Goal: Task Accomplishment & Management: Manage account settings

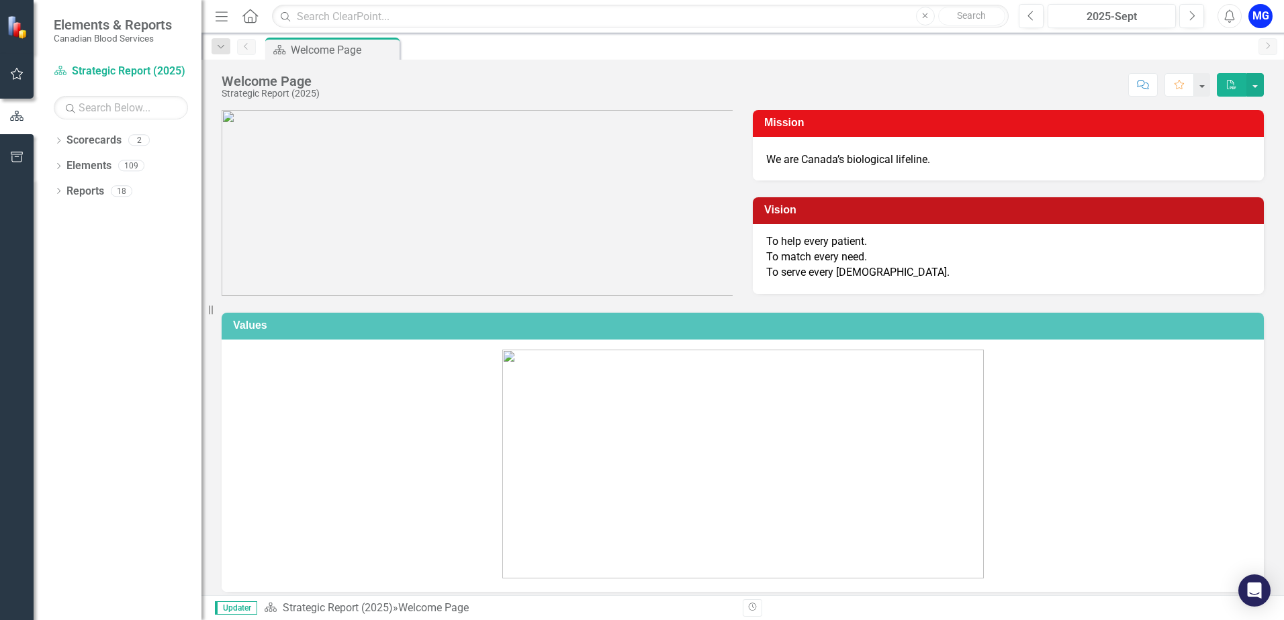
scroll to position [492, 0]
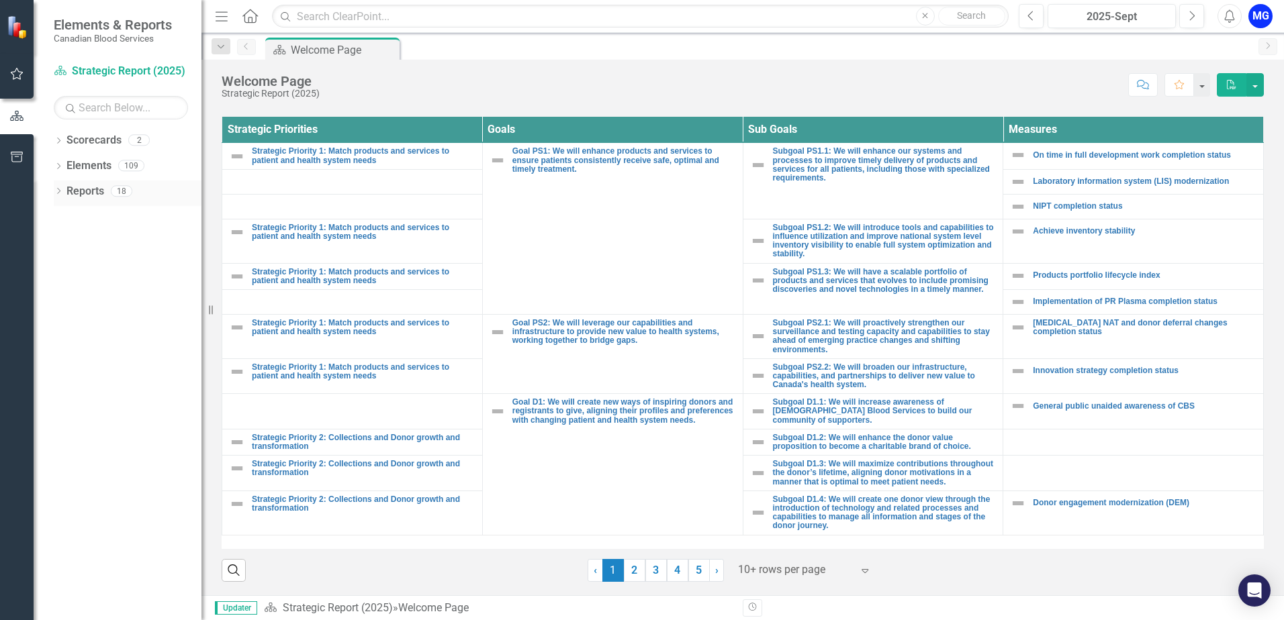
click at [60, 196] on icon "Dropdown" at bounding box center [58, 192] width 9 height 7
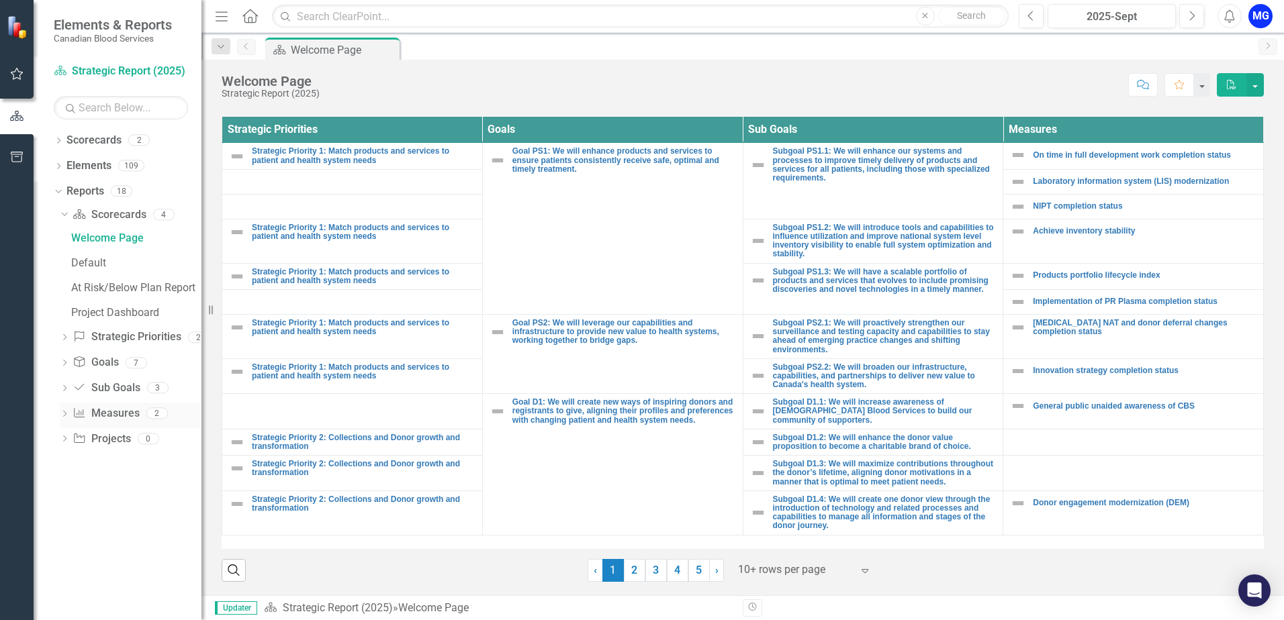
click at [65, 417] on icon "Dropdown" at bounding box center [64, 415] width 9 height 7
click at [109, 339] on div "Ownership Report" at bounding box center [136, 340] width 130 height 12
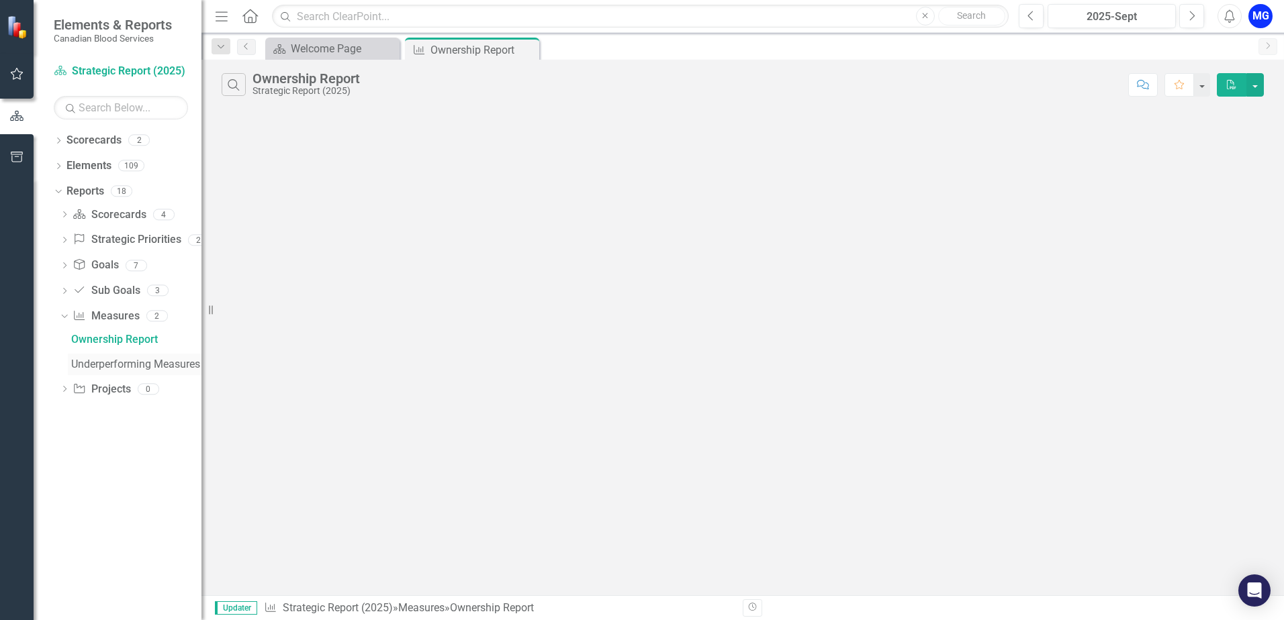
click at [115, 367] on div "Underperforming Measures" at bounding box center [136, 365] width 130 height 12
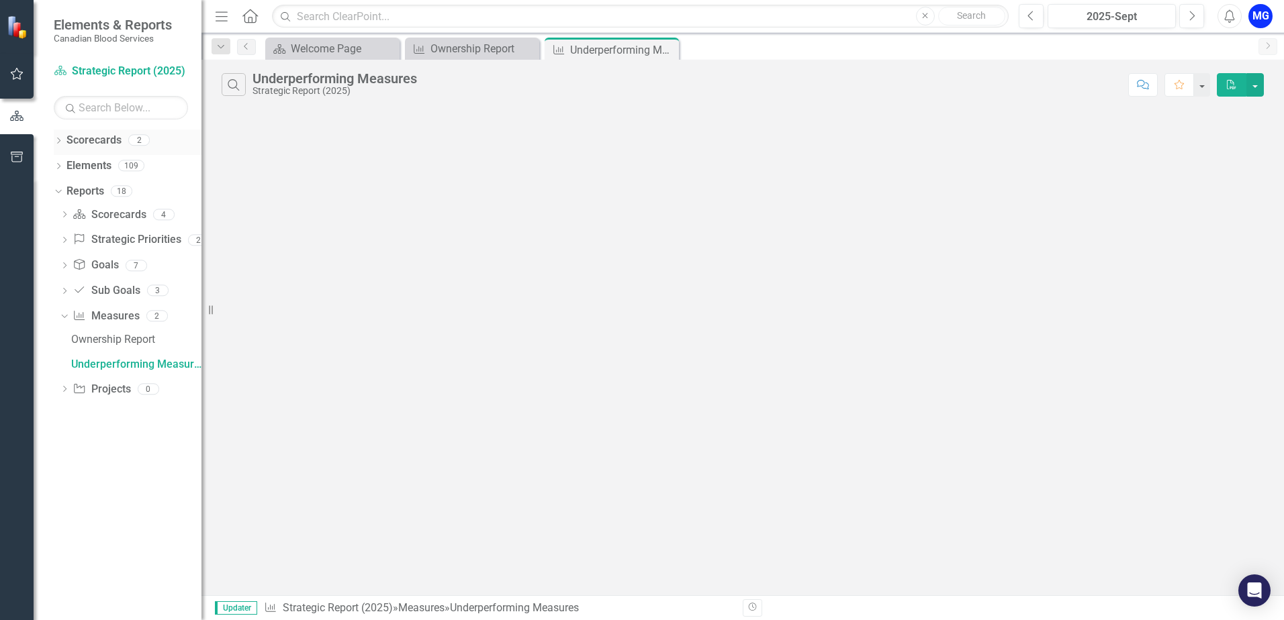
click at [58, 136] on div "Dropdown" at bounding box center [58, 141] width 9 height 11
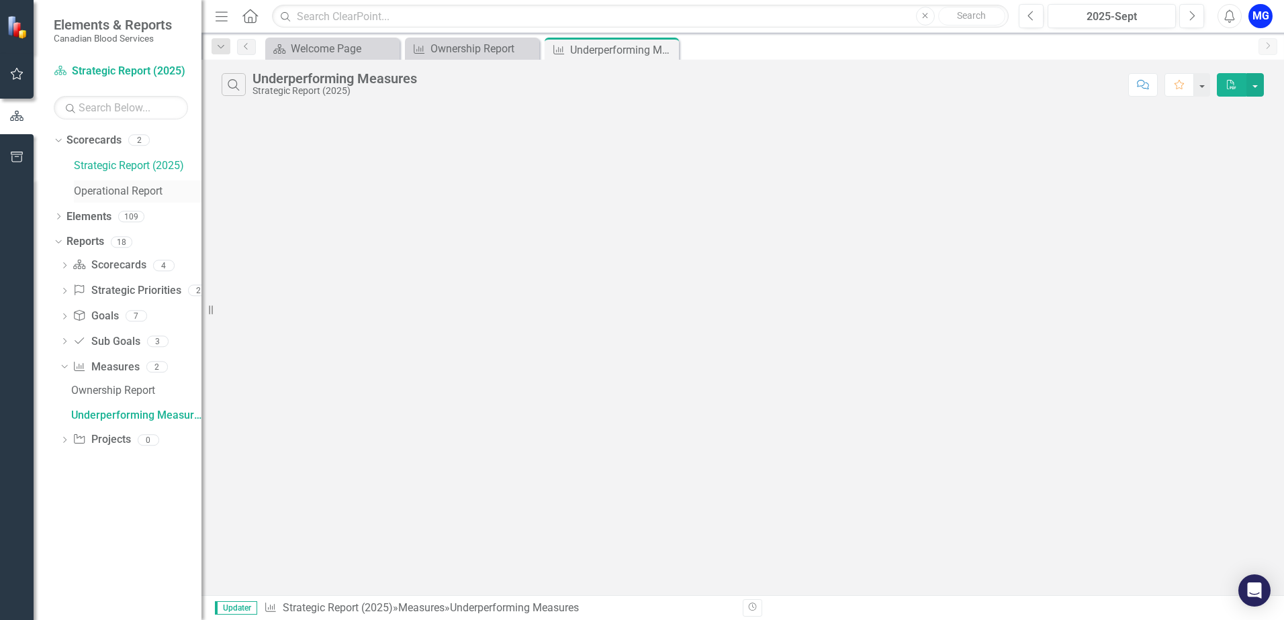
click at [97, 187] on link "Operational Report" at bounding box center [138, 191] width 128 height 15
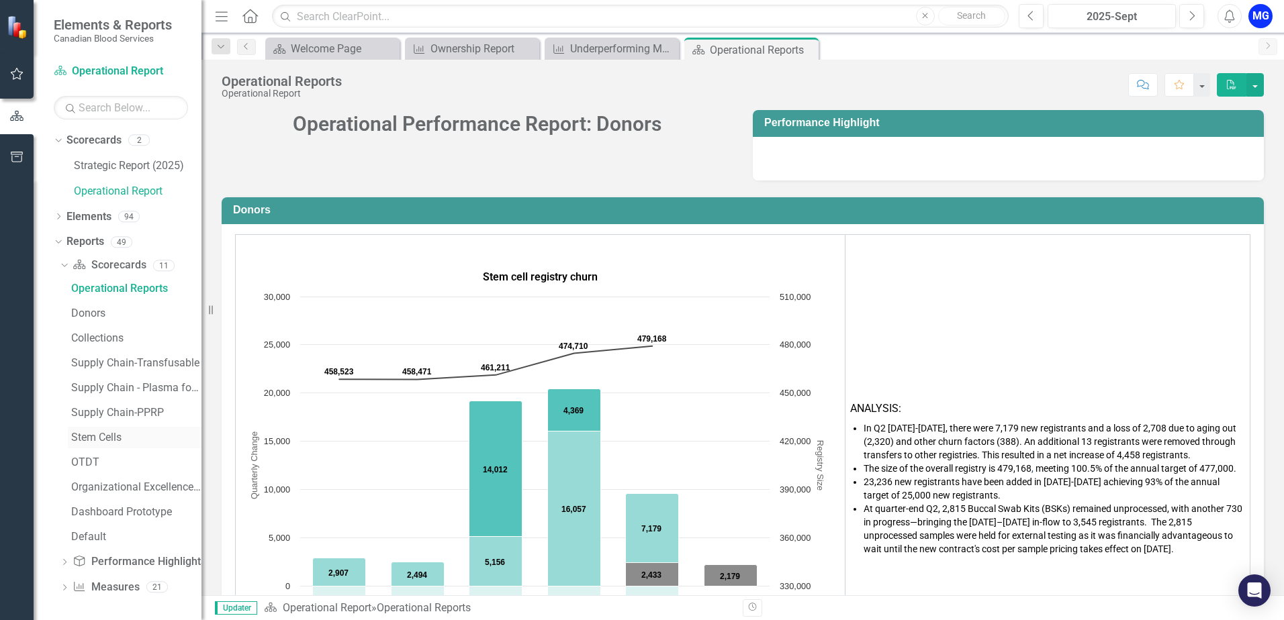
click at [101, 440] on div "Stem Cells" at bounding box center [136, 438] width 130 height 12
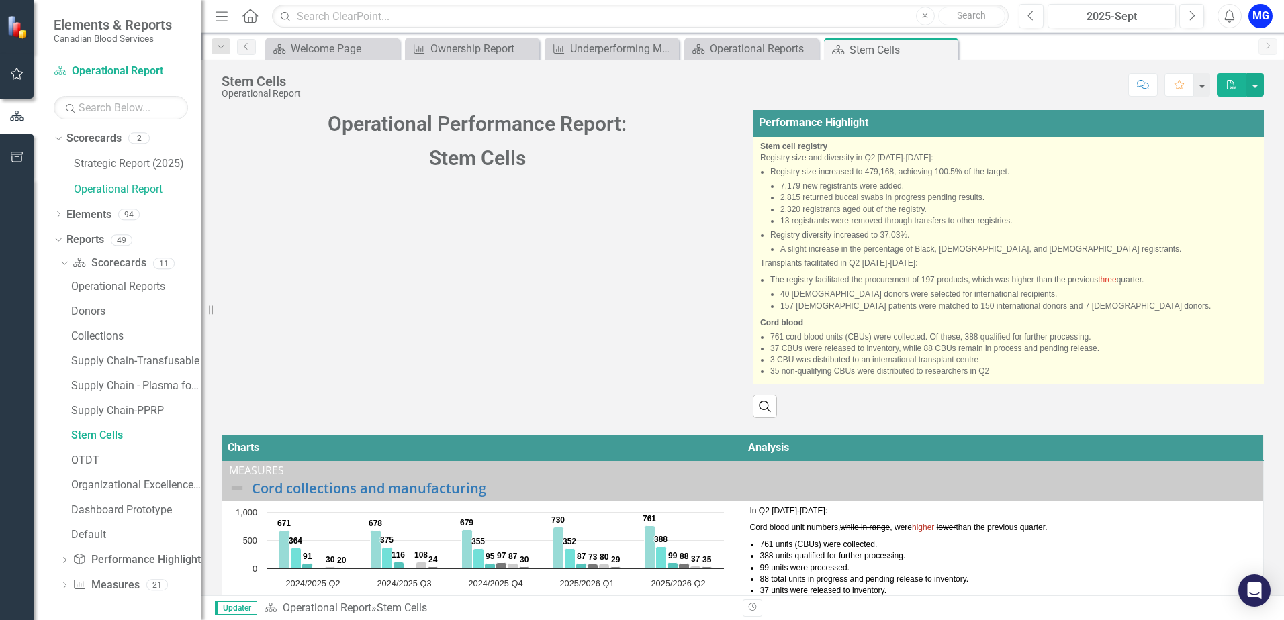
click at [1170, 177] on li "Registry size increased to 479,168, achieving 100.5% of the target. 7,179 new r…" at bounding box center [1022, 197] width 505 height 60
click at [969, 355] on li "3 CBU was distributed to an international transplant centre" at bounding box center [1022, 360] width 505 height 11
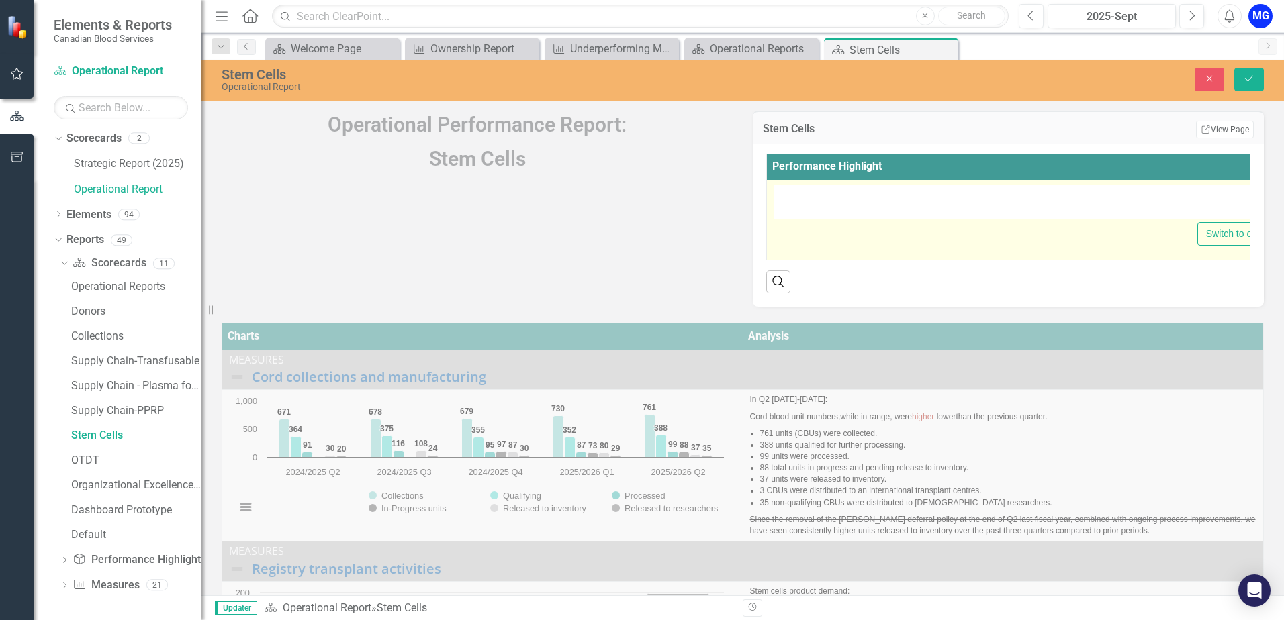
type textarea "<p><strong>Stem cell registry</strong></p> <div> <p>Registry size and diversity…"
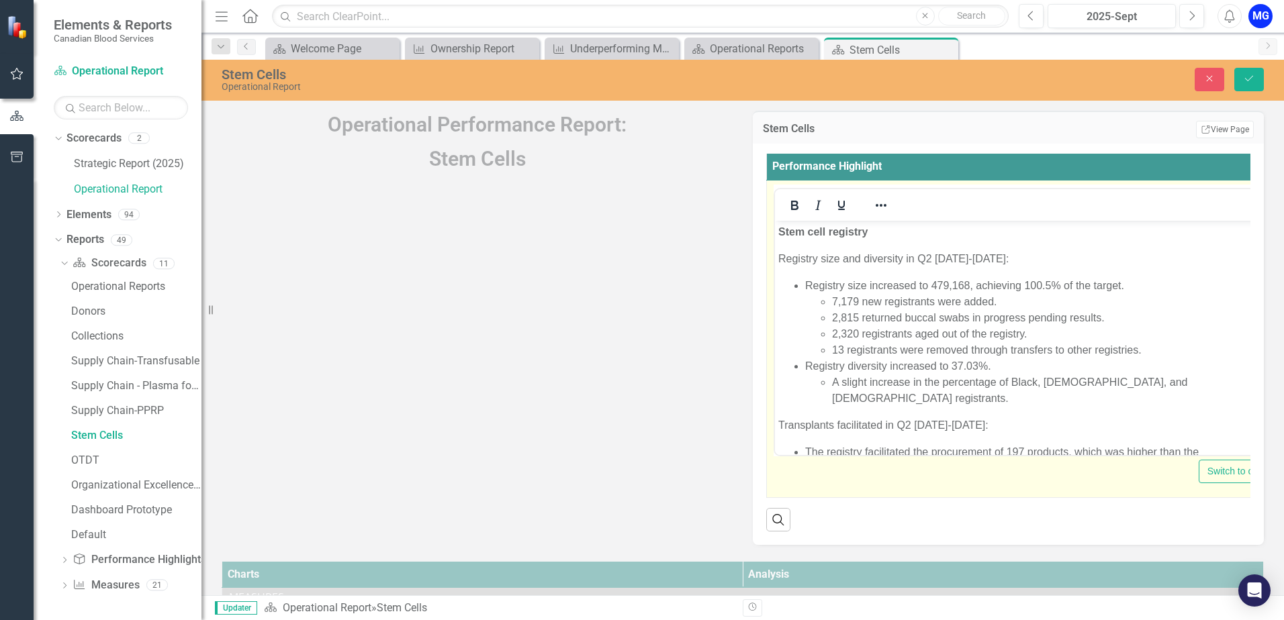
click at [958, 287] on li "Registry size increased to 479,168, achieving 100.5% of the target. 7,179 new r…" at bounding box center [1047, 318] width 485 height 81
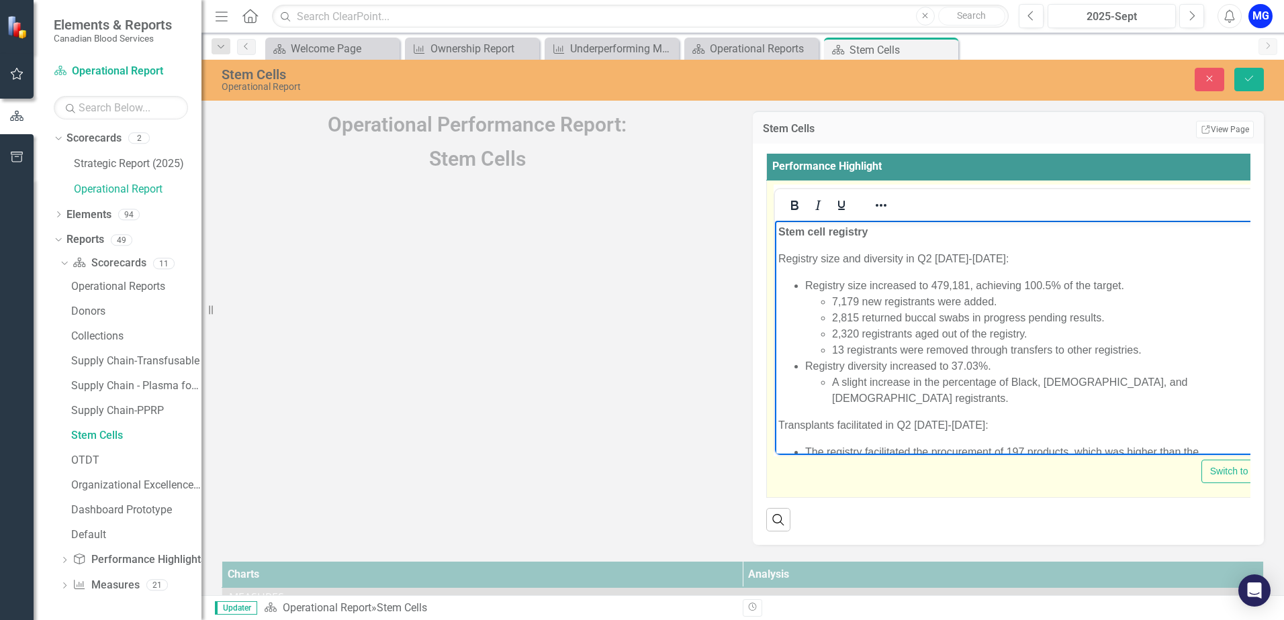
click at [949, 350] on li "13 registrants were removed through transfers to other registries." at bounding box center [1062, 350] width 461 height 16
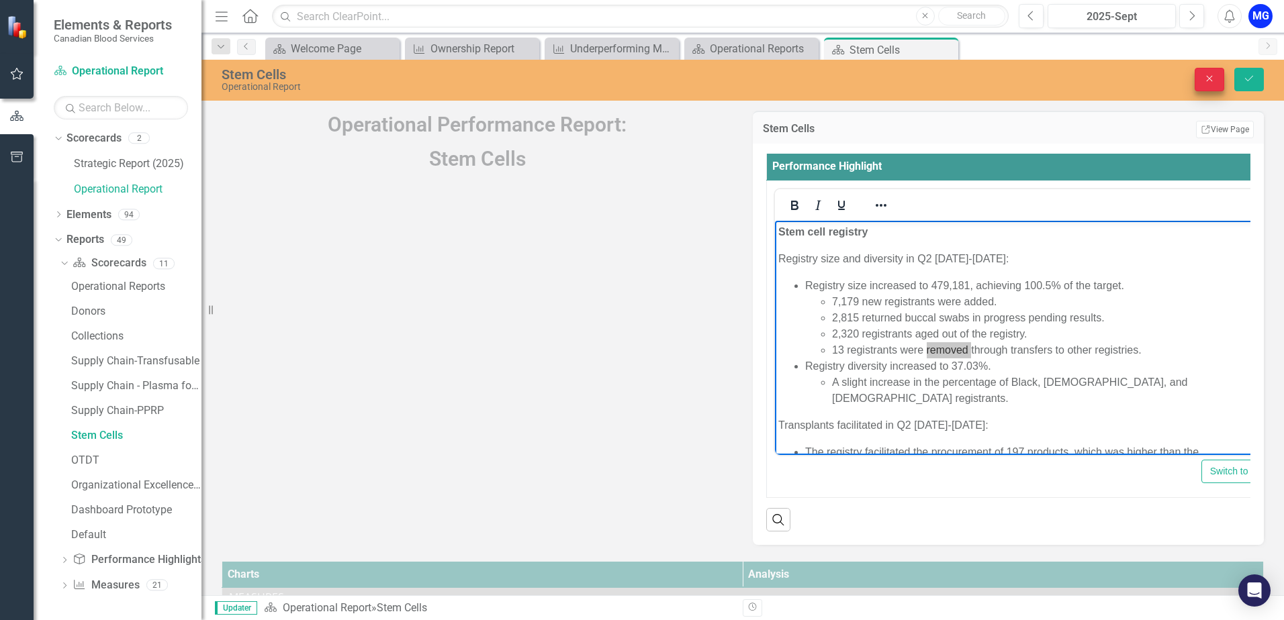
click at [1211, 76] on icon "Close" at bounding box center [1209, 78] width 12 height 9
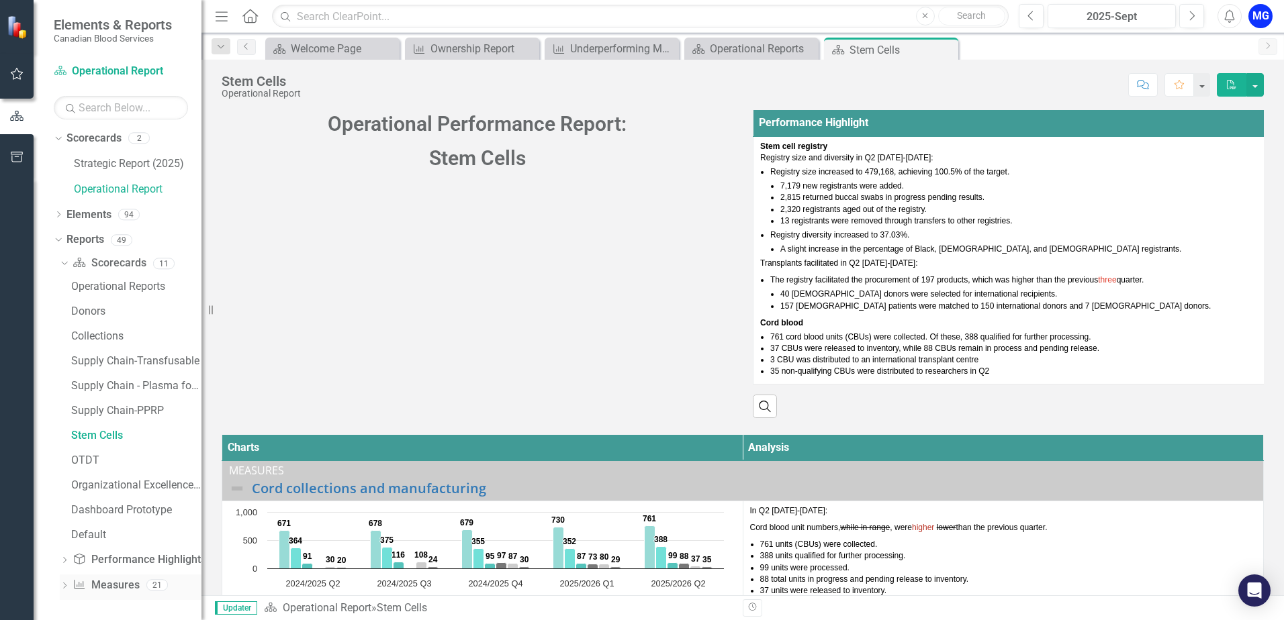
click at [66, 582] on div "Dropdown" at bounding box center [64, 587] width 9 height 11
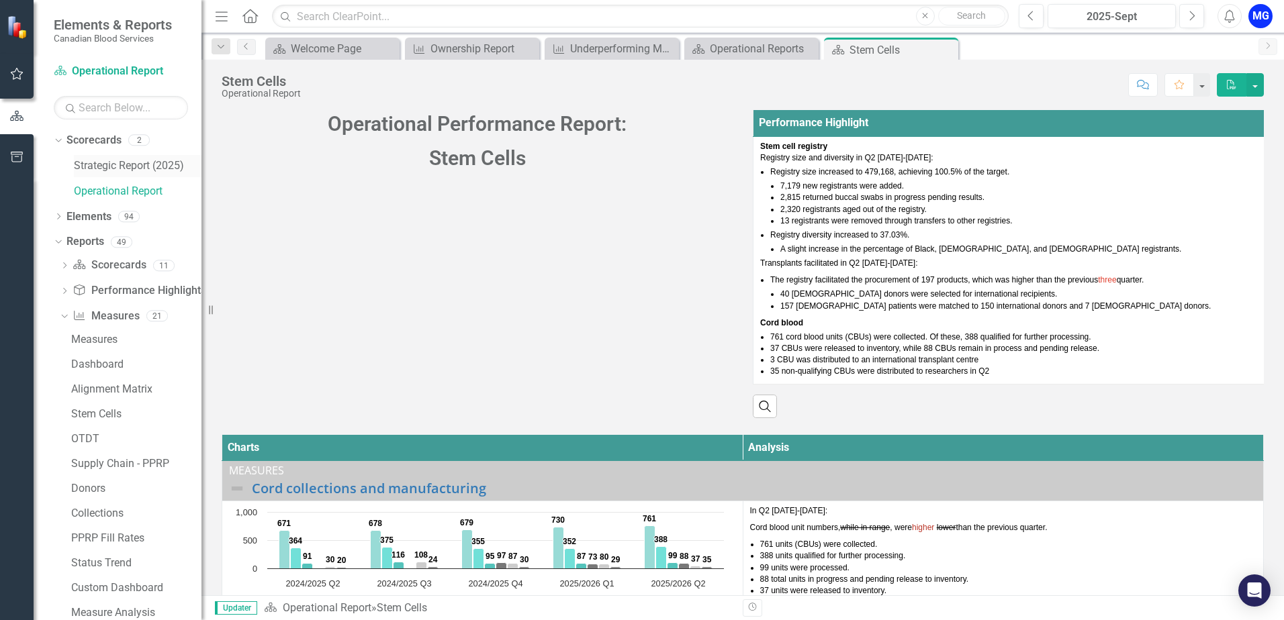
click at [111, 160] on link "Strategic Report (2025)" at bounding box center [138, 165] width 128 height 15
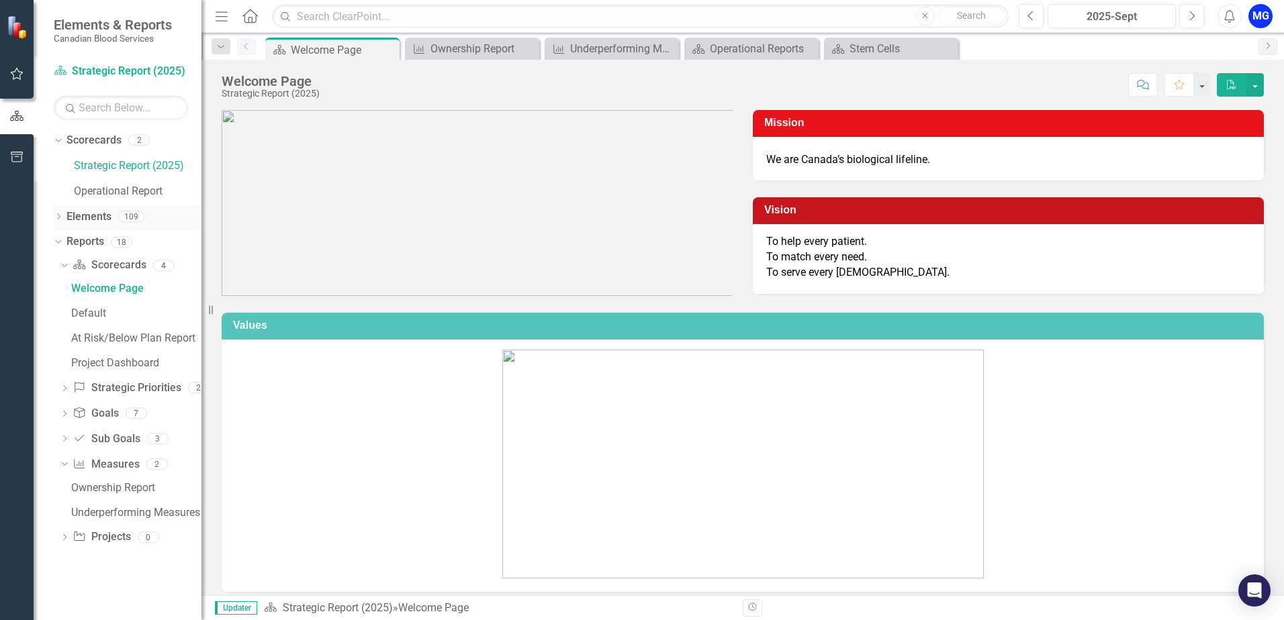
click at [56, 217] on icon "Dropdown" at bounding box center [58, 217] width 9 height 7
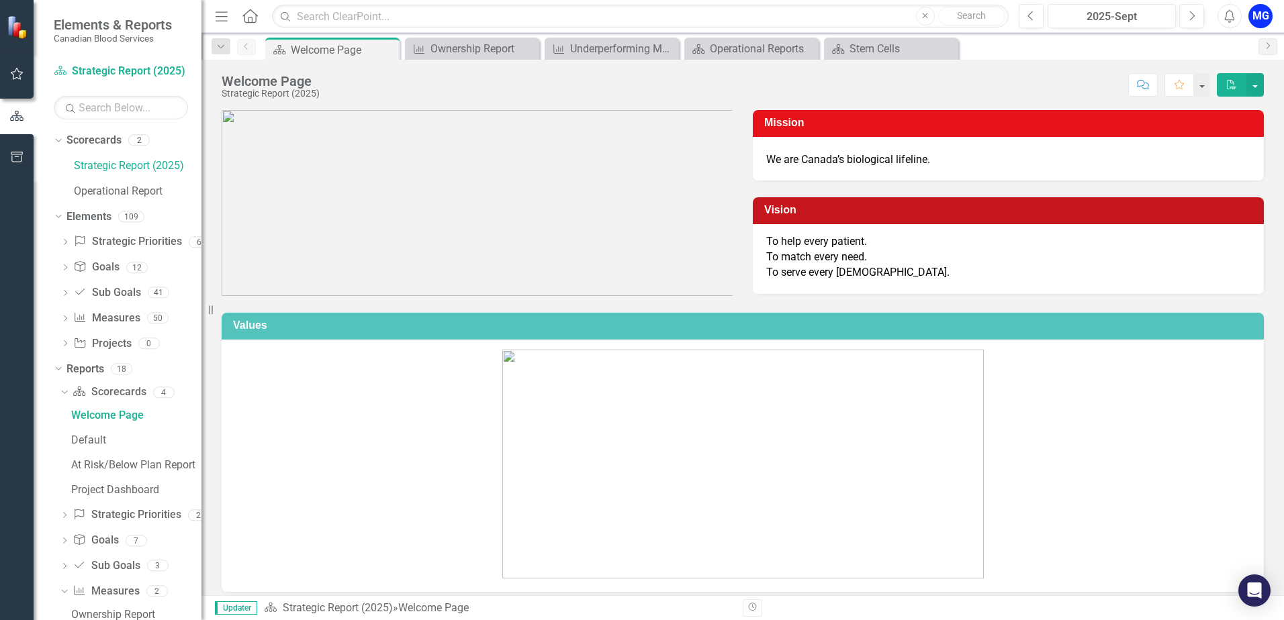
click at [59, 313] on div "Dropdown Strategic Priorities Strategic Priorities 6 Strategic Priority 1: Matc…" at bounding box center [128, 294] width 148 height 127
click at [68, 322] on icon "Dropdown" at bounding box center [64, 319] width 9 height 7
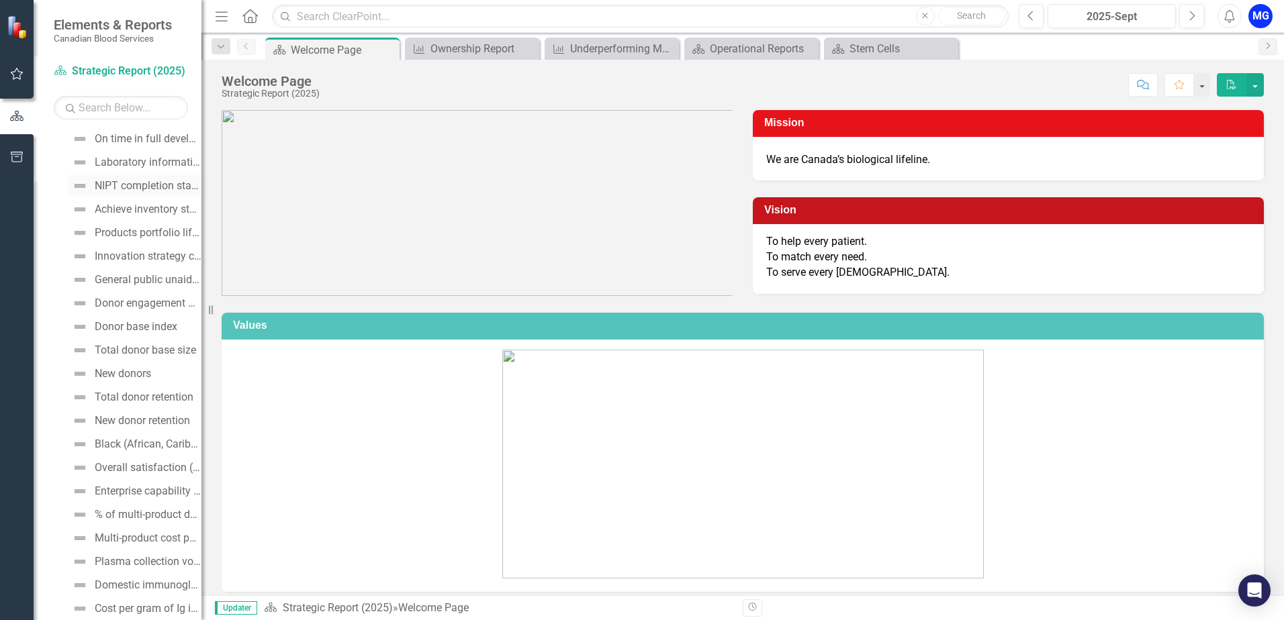
scroll to position [269, 0]
click at [136, 252] on link "Donor base index" at bounding box center [122, 259] width 109 height 21
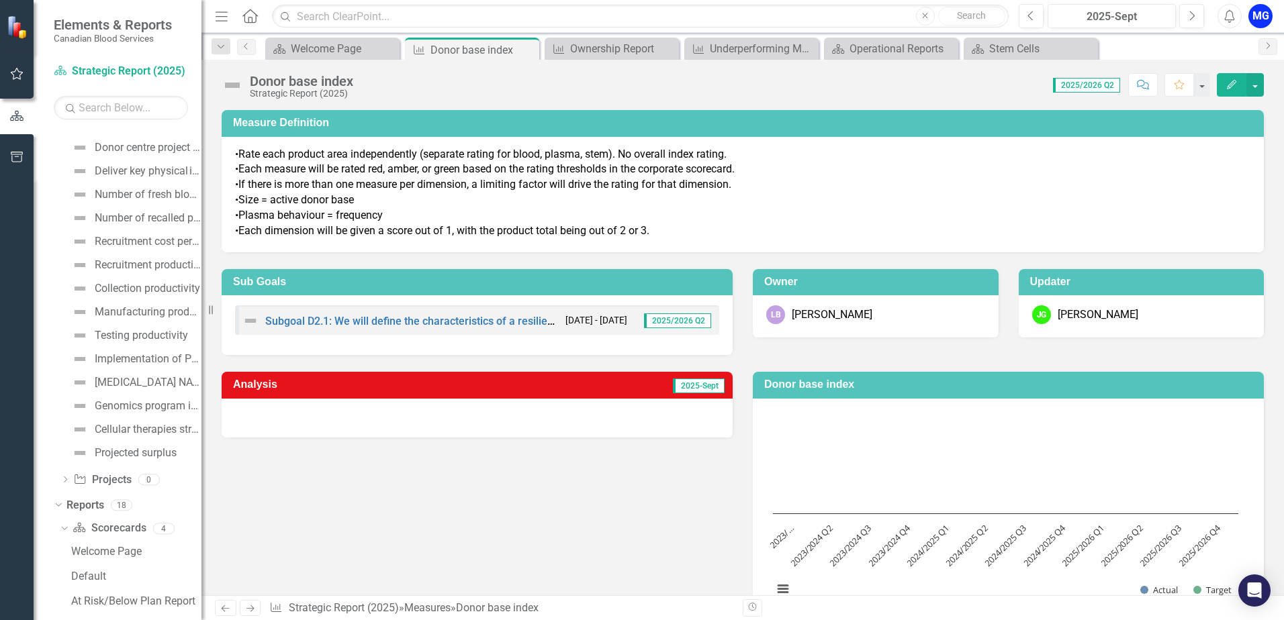
scroll to position [873, 0]
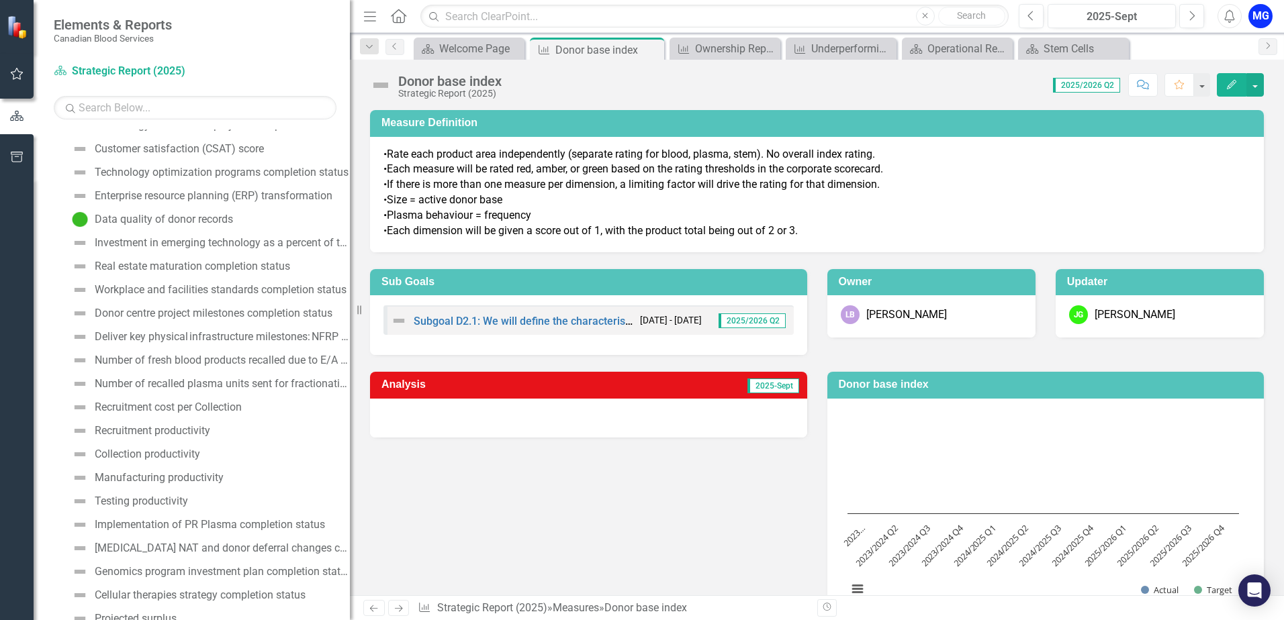
drag, startPoint x: 202, startPoint y: 363, endPoint x: 350, endPoint y: 398, distance: 151.8
click at [350, 398] on div "Resize" at bounding box center [355, 310] width 11 height 620
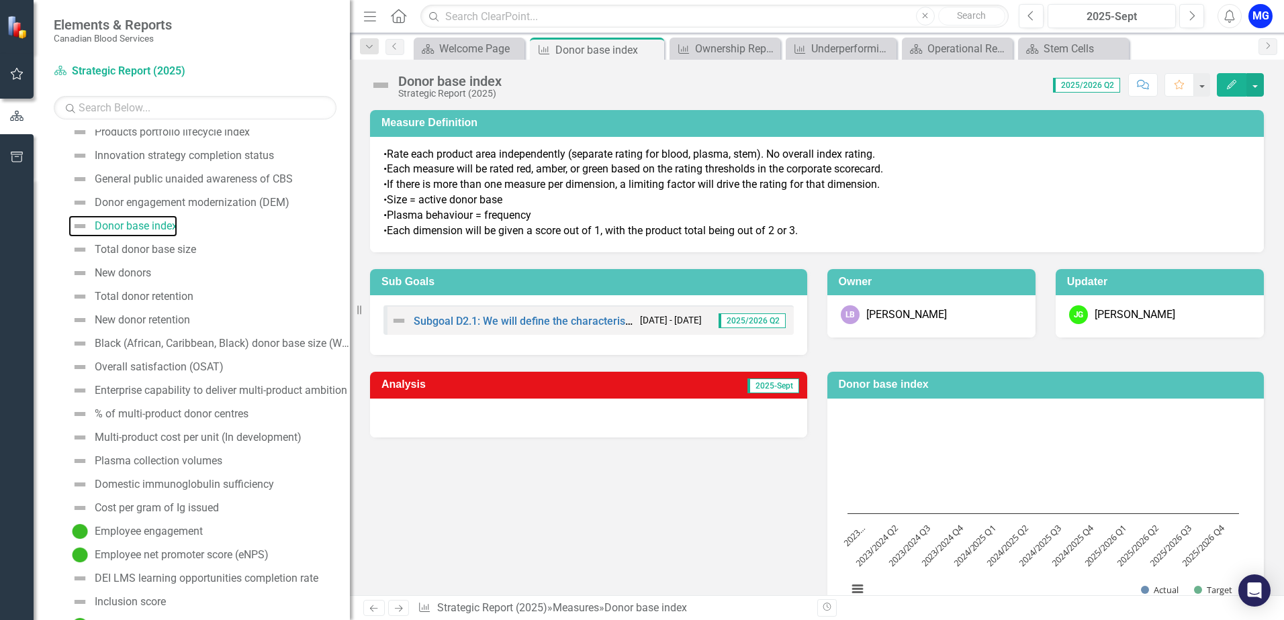
scroll to position [336, 0]
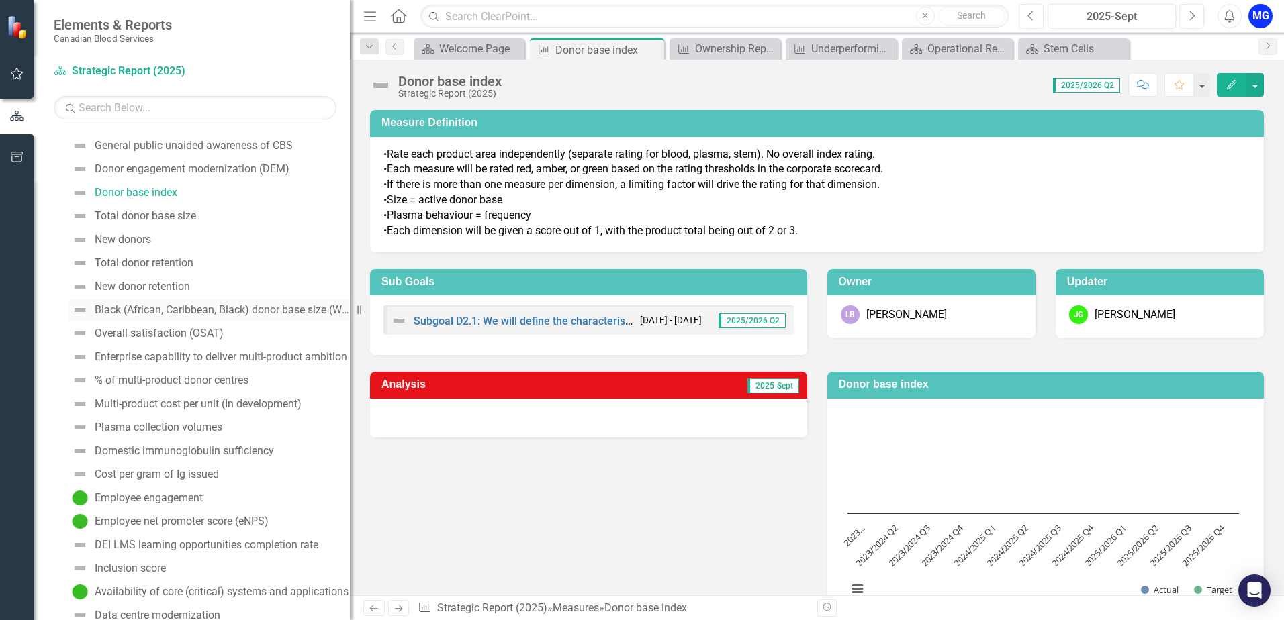
click at [189, 310] on div "Black (African, Caribbean, Black) donor base size (WB, Stem)" at bounding box center [222, 310] width 255 height 12
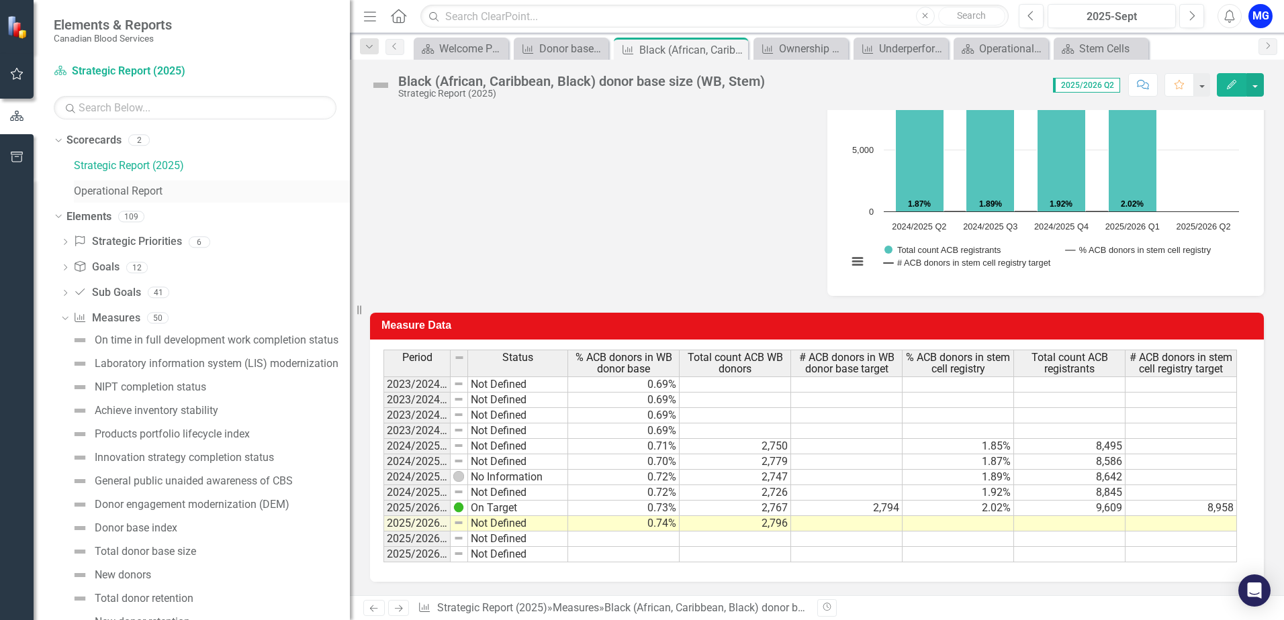
click at [101, 196] on link "Operational Report" at bounding box center [212, 191] width 276 height 15
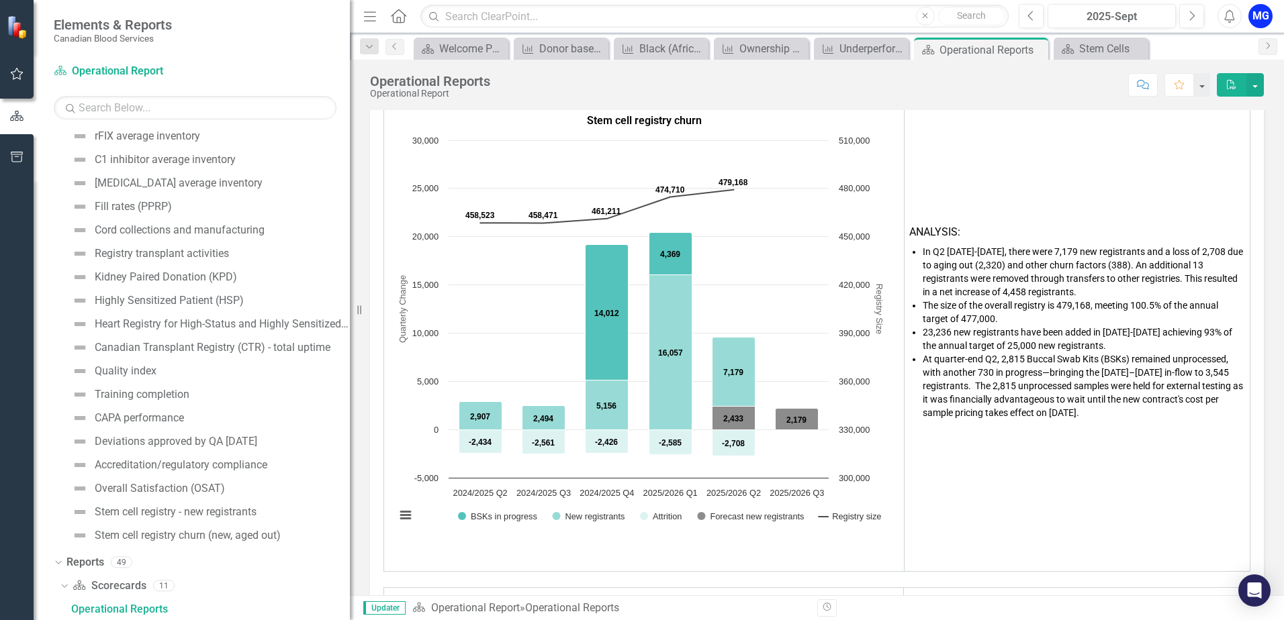
scroll to position [134, 0]
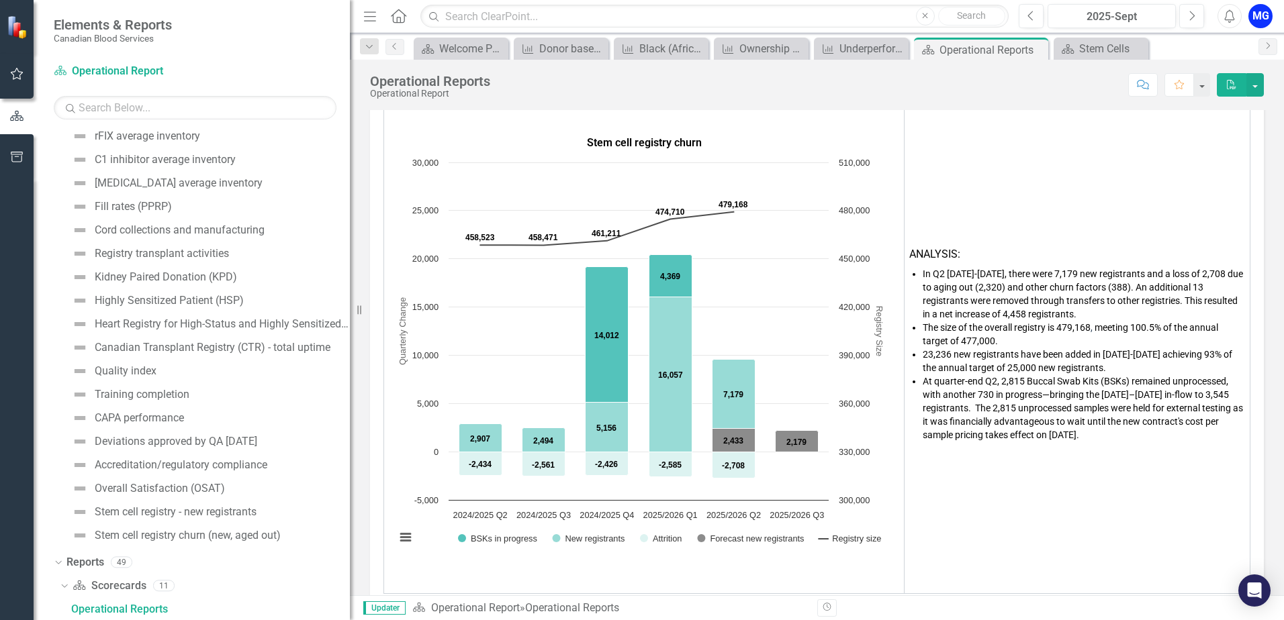
click at [1076, 327] on span "The size of the overall registry is 479,168 , meeting 100.5% of the annual targ…" at bounding box center [1070, 334] width 295 height 24
click at [1078, 331] on span "The size of the overall registry is 479,168 , meeting 100.5% of the annual targ…" at bounding box center [1070, 334] width 295 height 24
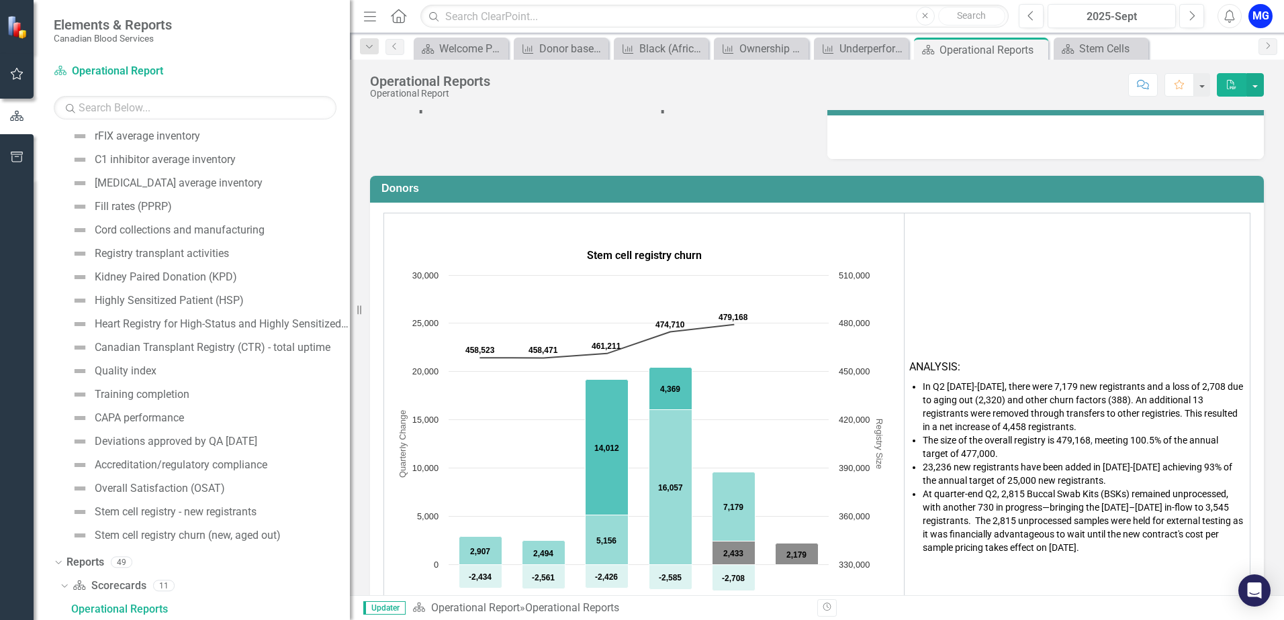
scroll to position [0, 0]
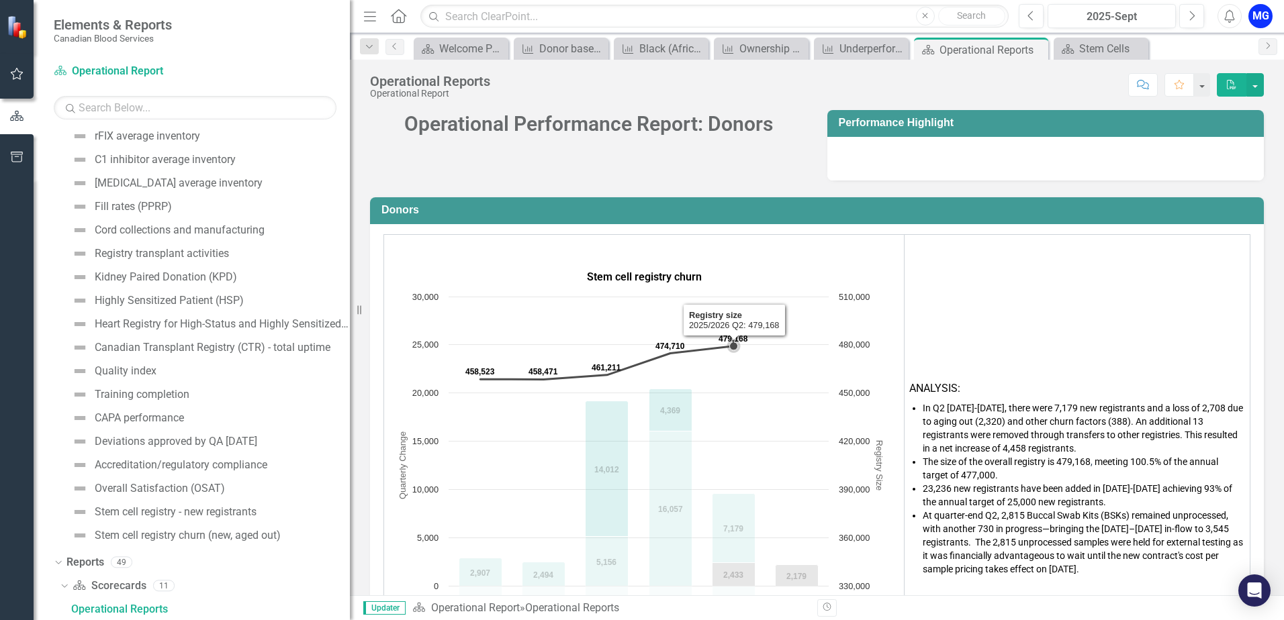
click at [757, 420] on rect "Interactive chart" at bounding box center [641, 491] width 504 height 403
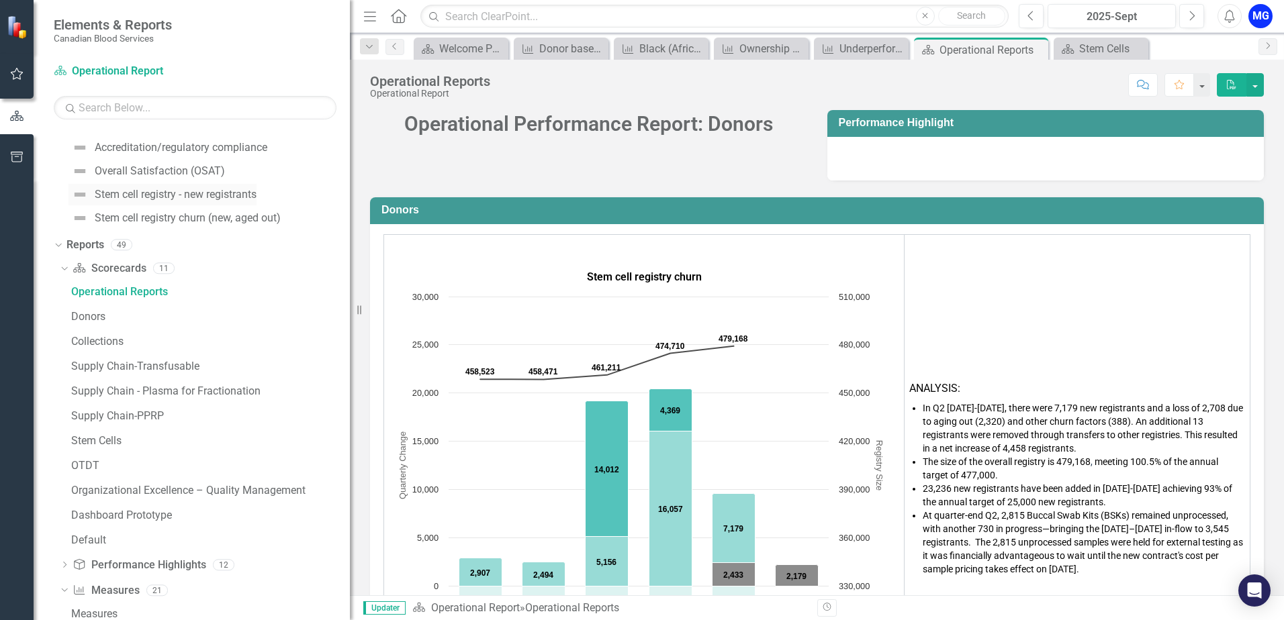
scroll to position [982, 0]
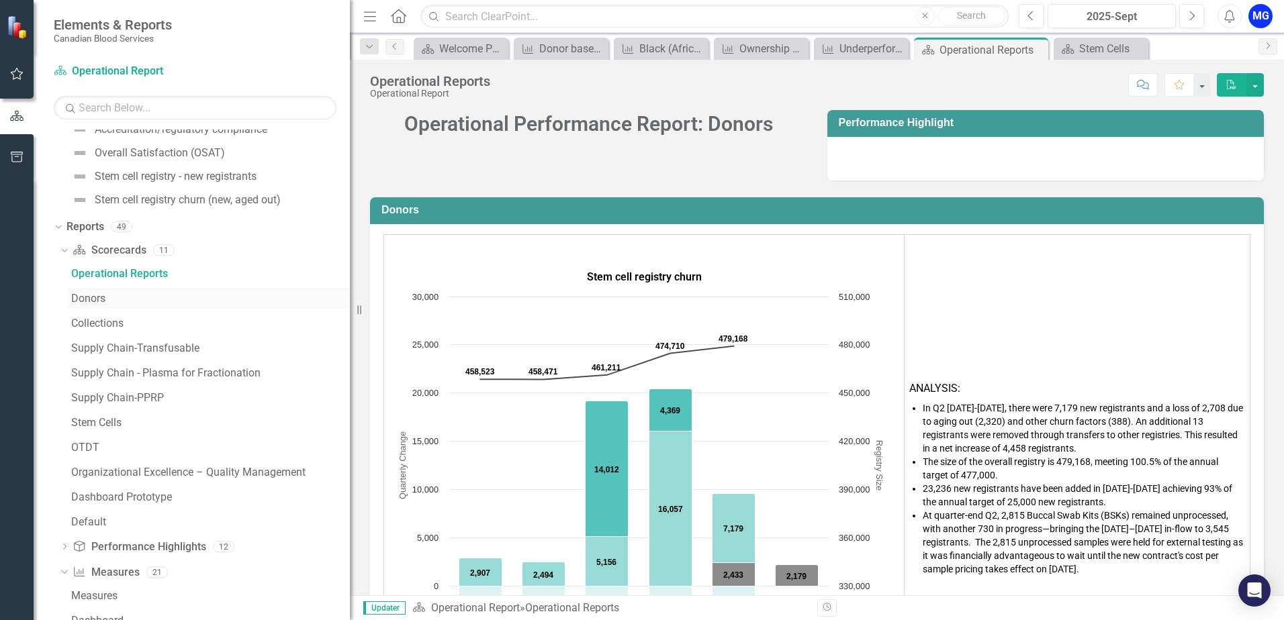
click at [83, 304] on div "Donors" at bounding box center [210, 299] width 279 height 12
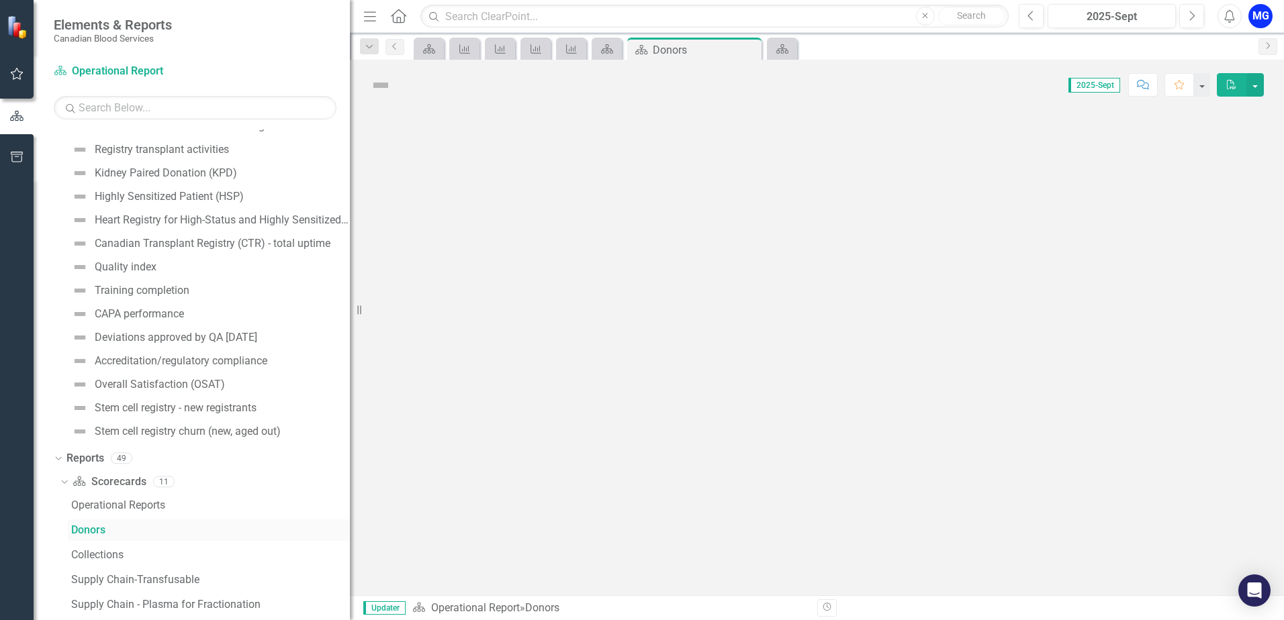
scroll to position [672, 0]
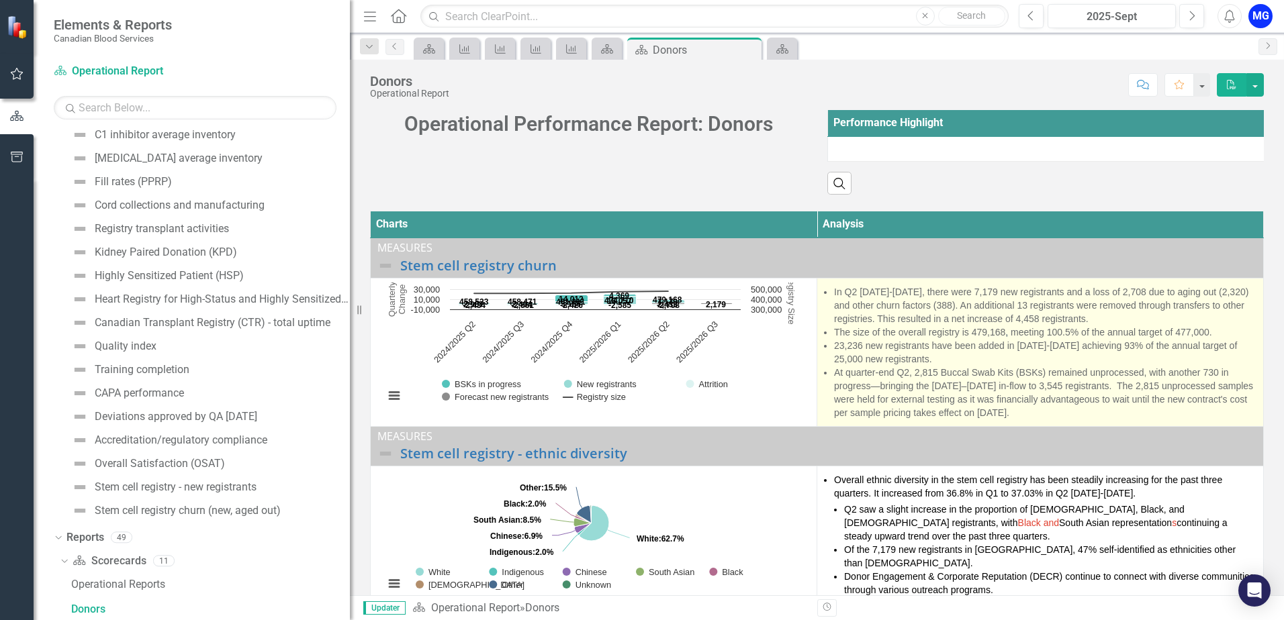
click at [917, 360] on span "23,236 new registrants have been added in [DATE]-[DATE] achieving 93% of the an…" at bounding box center [1035, 352] width 403 height 24
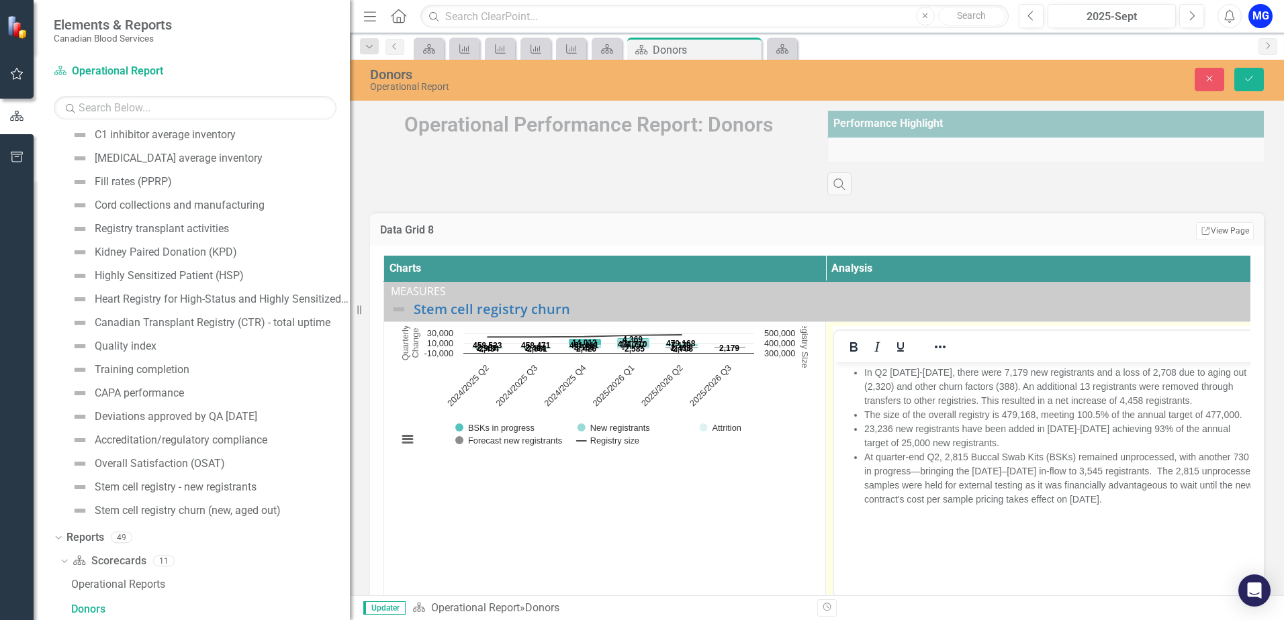
scroll to position [0, 0]
drag, startPoint x: 1027, startPoint y: 418, endPoint x: 1095, endPoint y: 413, distance: 68.0
click at [1027, 417] on span "The size of the overall registry is 479,168 , meeting 100.5% of the annual targ…" at bounding box center [1053, 414] width 378 height 11
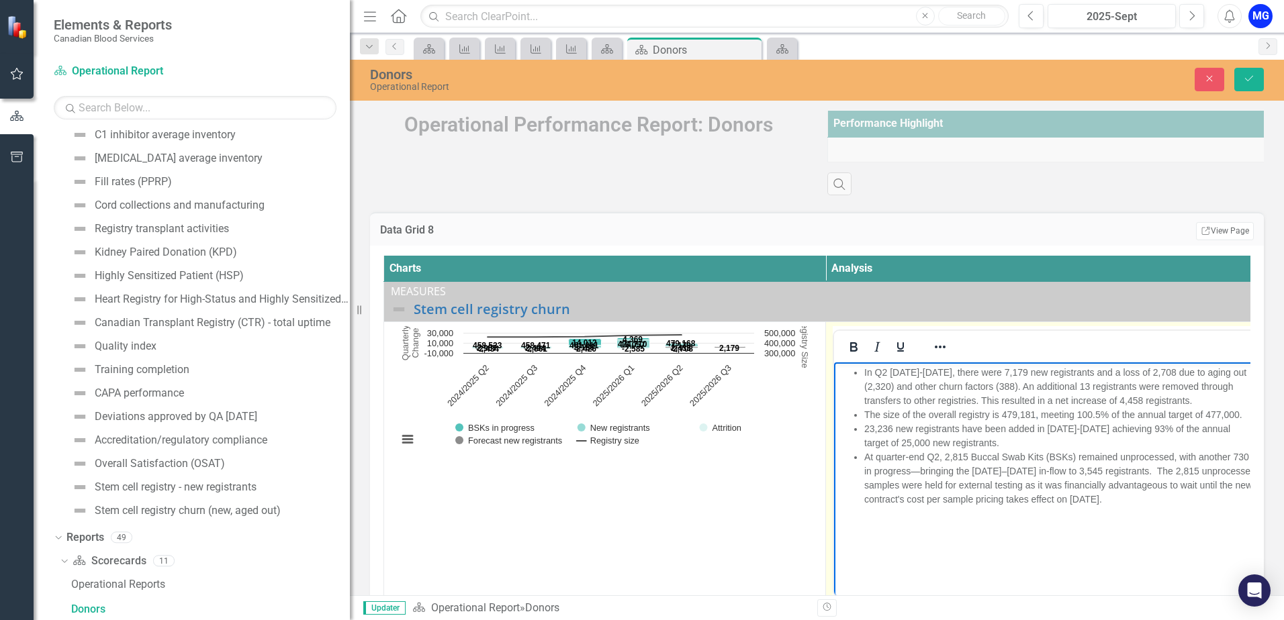
click at [1024, 387] on span "In Q2 [DATE]-[DATE], there were 7,179 new registrants and a loss of 2,708 due t…" at bounding box center [1055, 386] width 382 height 39
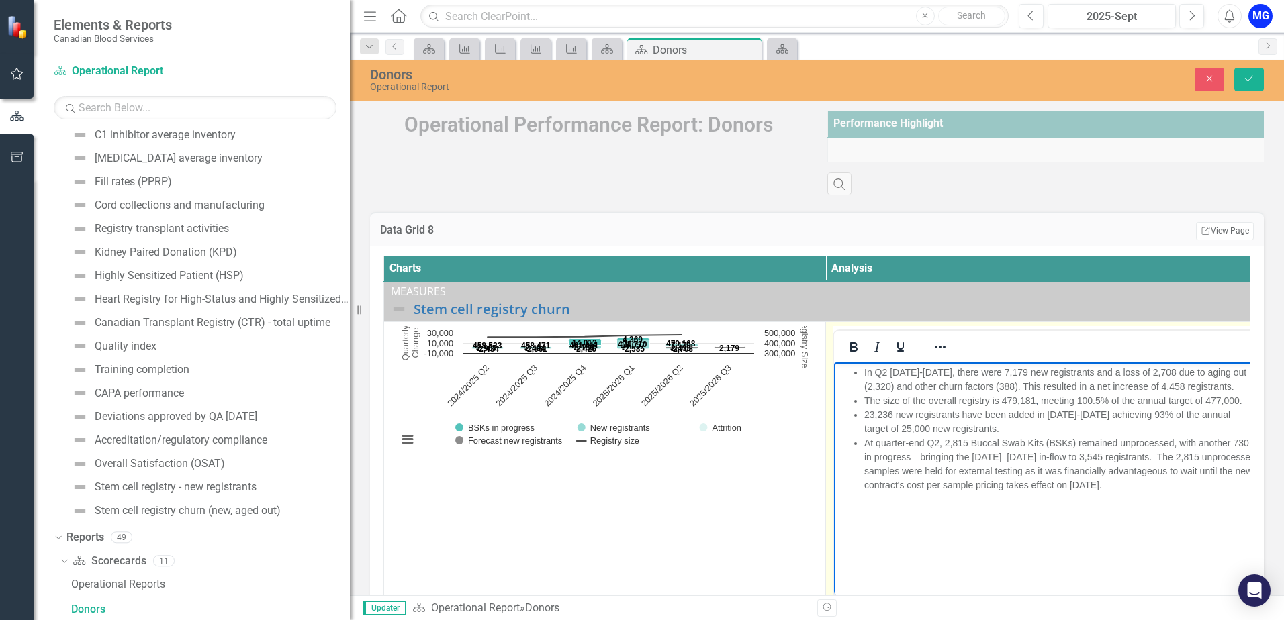
click at [1176, 385] on span "In Q2 [DATE]-[DATE], there were 7,179 new registrants and a loss of 2,708 due t…" at bounding box center [1055, 379] width 382 height 25
click at [680, 339] on icon "2025/2026 Q2, 479,168. Registry size." at bounding box center [682, 335] width 8 height 8
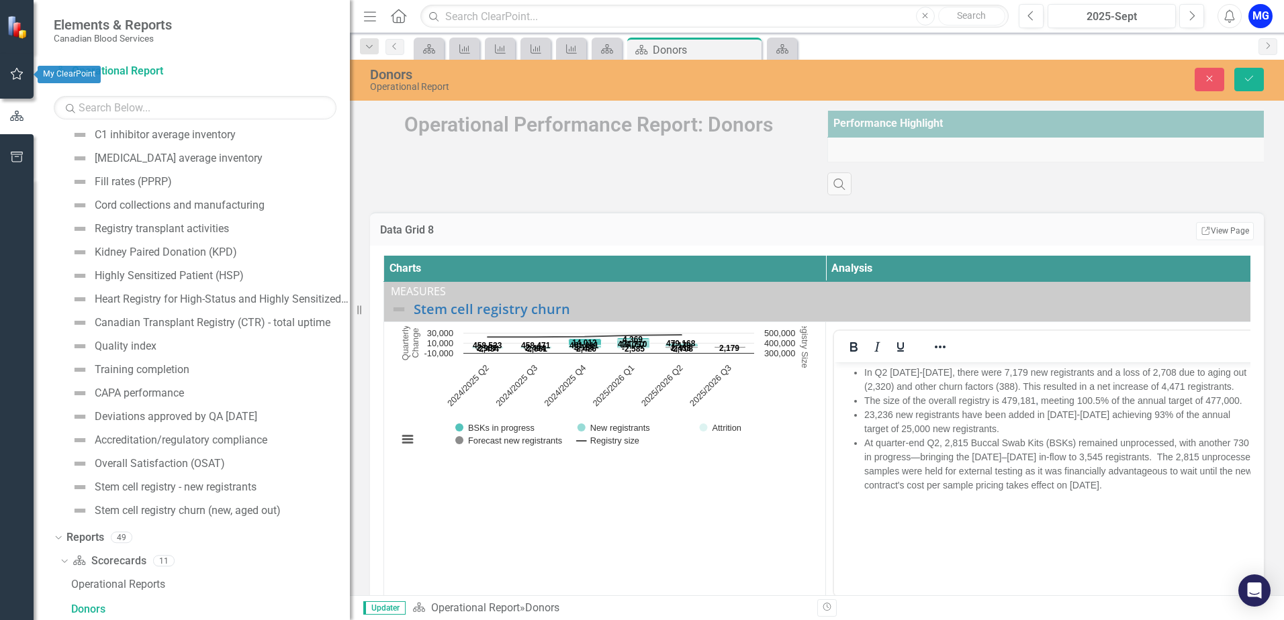
click at [16, 76] on icon "button" at bounding box center [17, 73] width 14 height 11
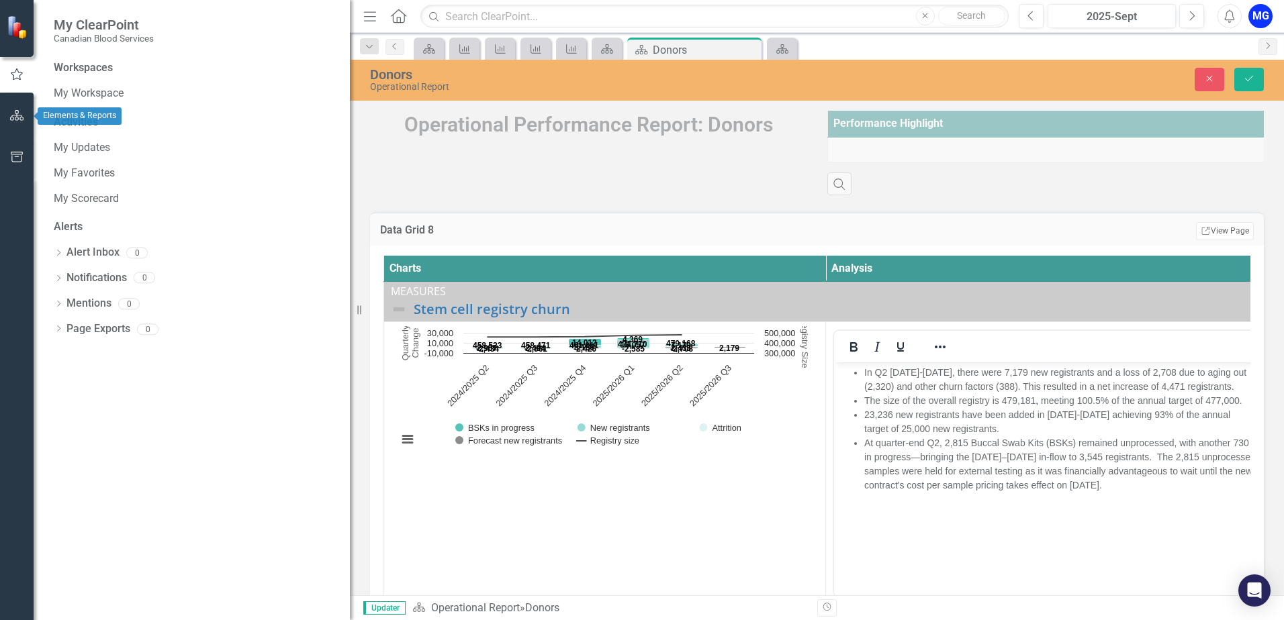
click at [7, 116] on button "button" at bounding box center [17, 116] width 30 height 28
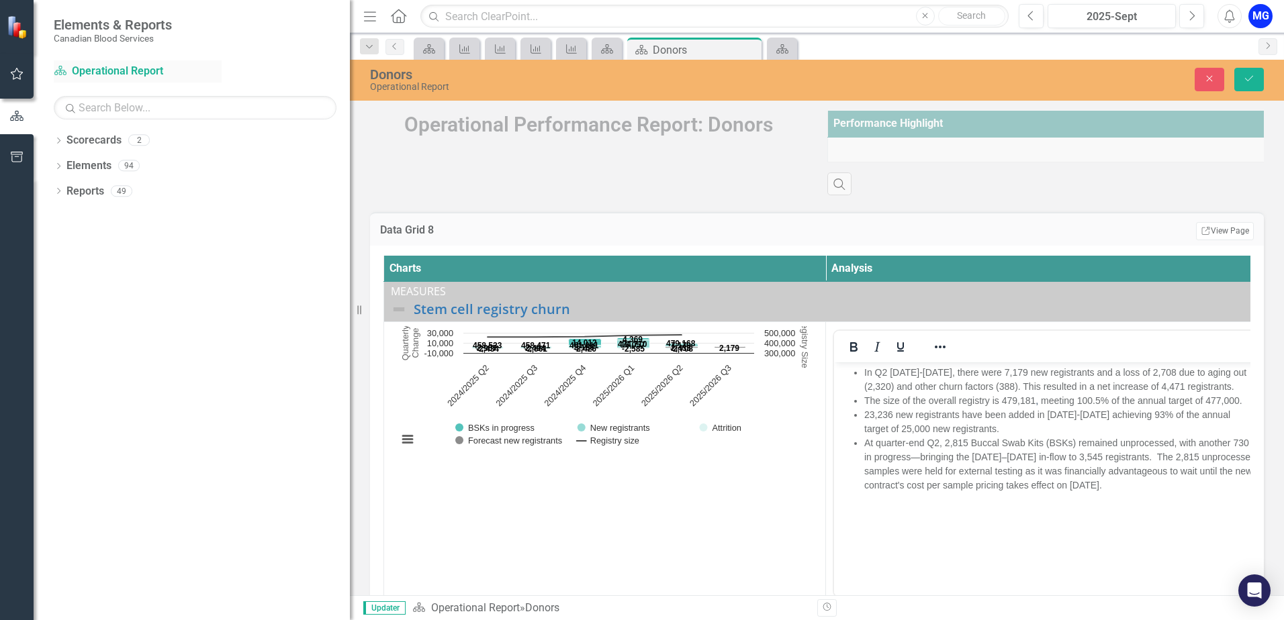
click at [104, 73] on link "Scorecard Operational Report" at bounding box center [138, 71] width 168 height 15
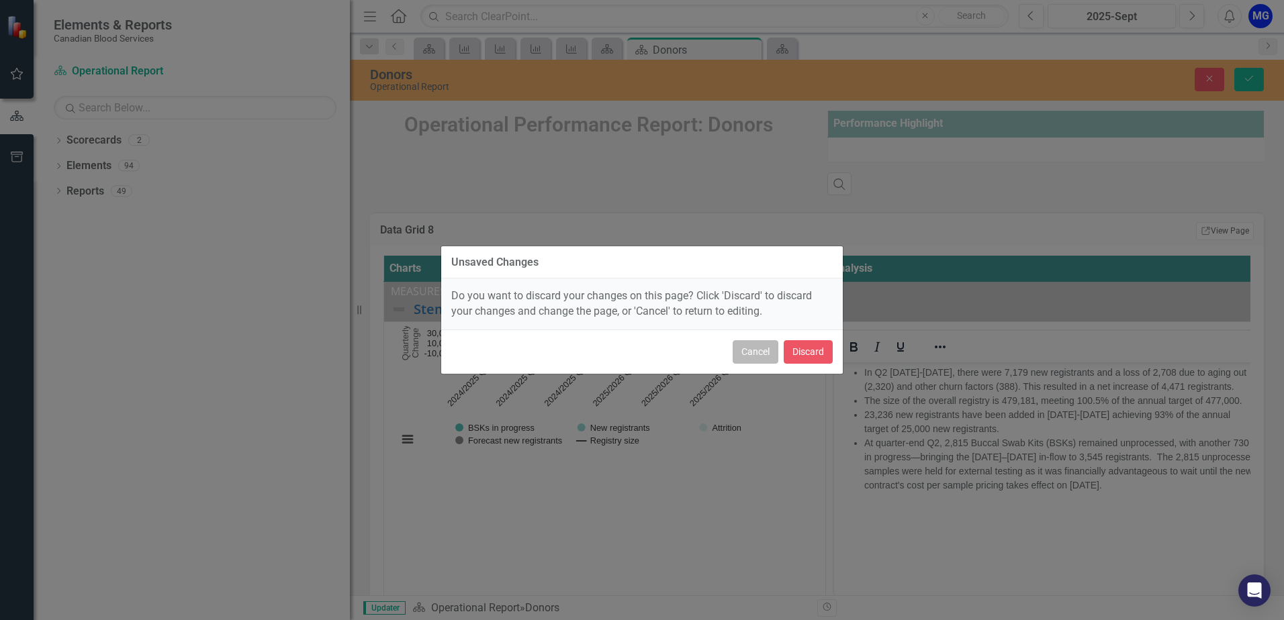
click at [750, 352] on button "Cancel" at bounding box center [756, 352] width 46 height 24
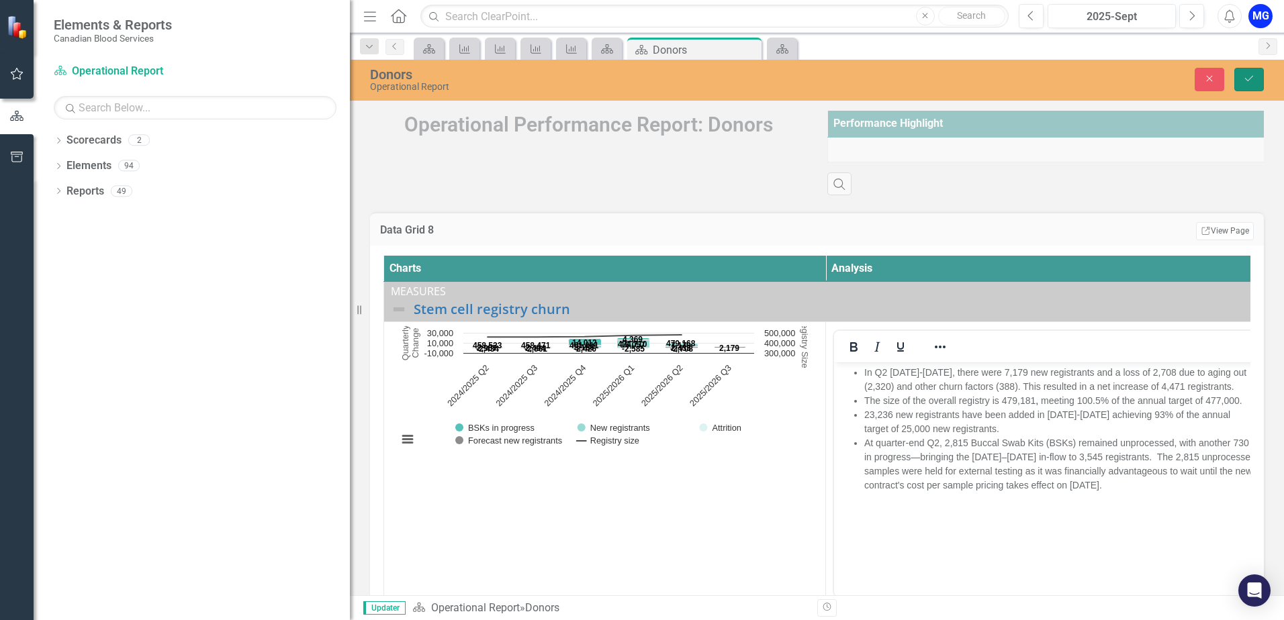
click at [1246, 77] on icon "Save" at bounding box center [1249, 78] width 12 height 9
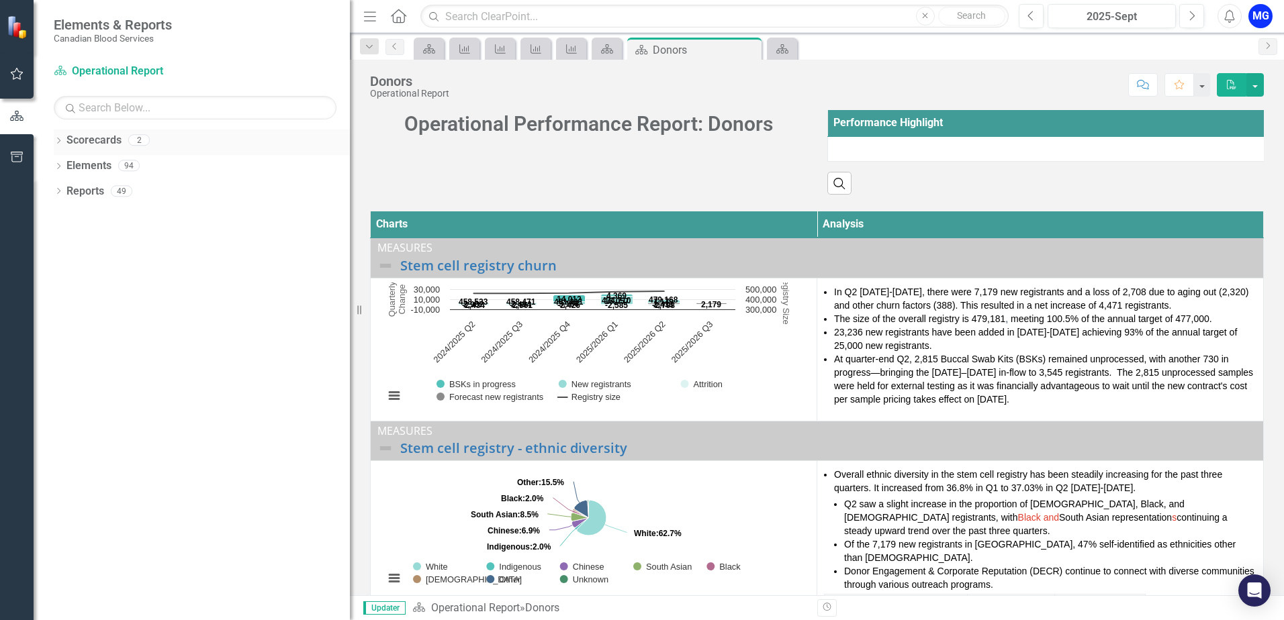
click at [54, 140] on icon "Dropdown" at bounding box center [58, 141] width 9 height 7
click at [97, 170] on link "Strategic Report (2025)" at bounding box center [212, 165] width 276 height 15
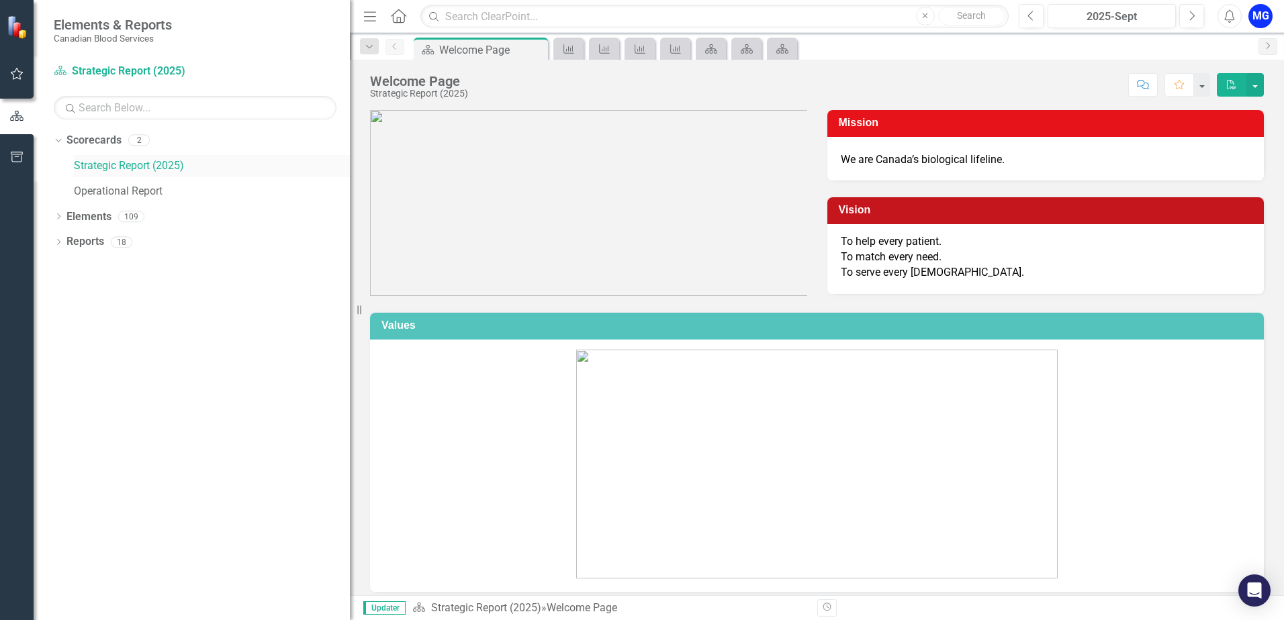
drag, startPoint x: 97, startPoint y: 170, endPoint x: 81, endPoint y: 167, distance: 16.5
click at [81, 167] on link "Strategic Report (2025)" at bounding box center [212, 165] width 276 height 15
click at [573, 48] on icon "Measure" at bounding box center [568, 49] width 13 height 11
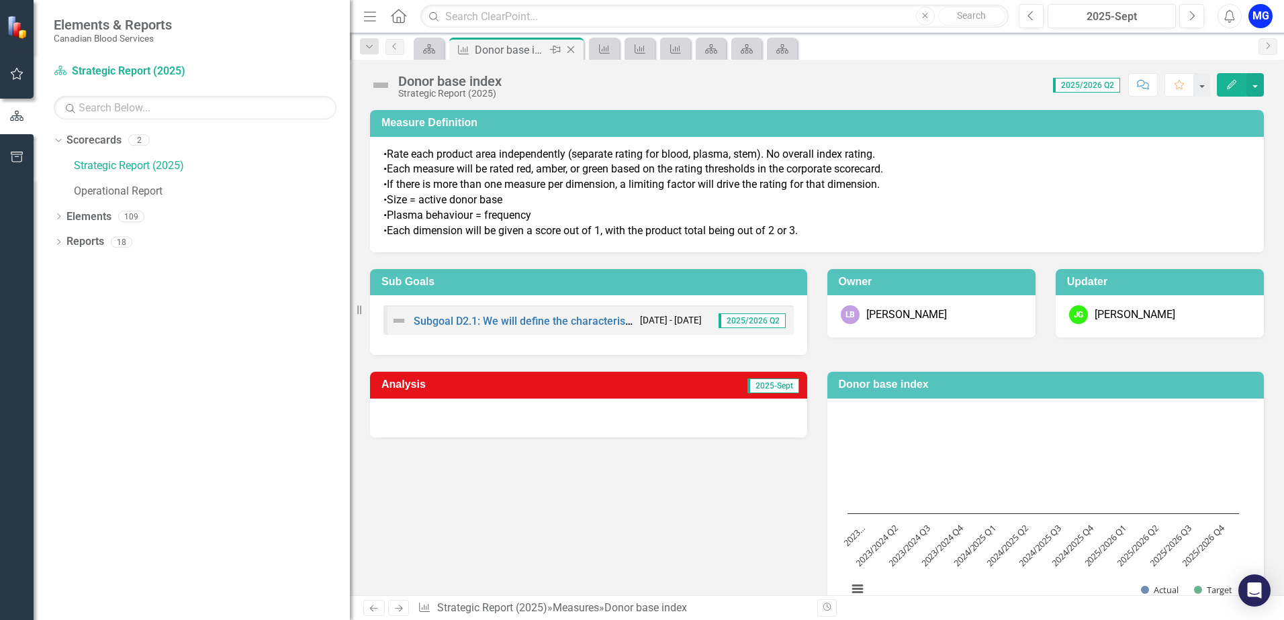
click at [572, 48] on icon at bounding box center [570, 49] width 7 height 7
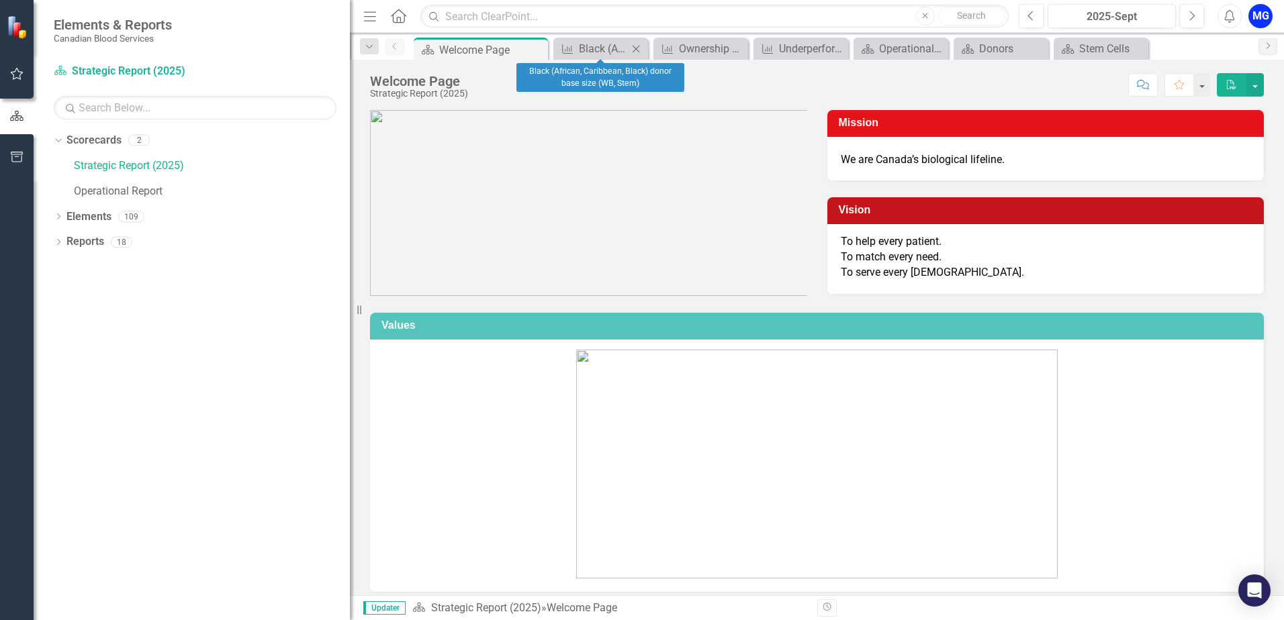
click at [632, 48] on icon "Close" at bounding box center [635, 49] width 13 height 11
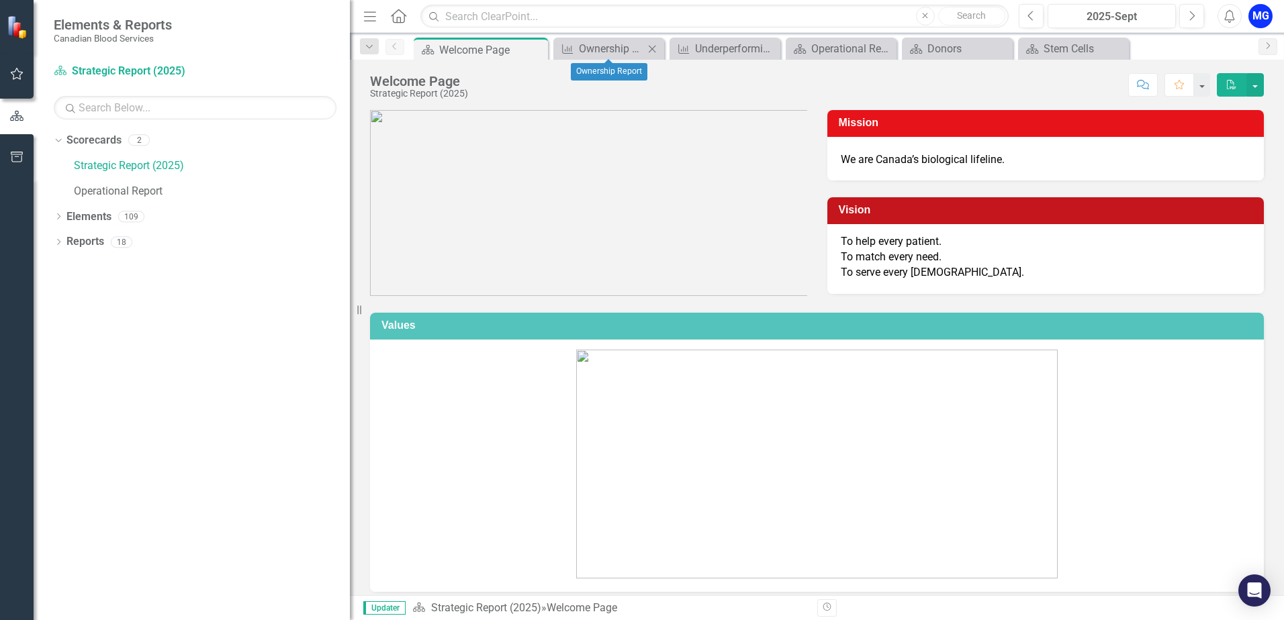
click at [651, 44] on icon "Close" at bounding box center [651, 49] width 13 height 11
click at [676, 42] on div "Close" at bounding box center [674, 48] width 17 height 17
click at [676, 48] on icon at bounding box center [675, 48] width 7 height 7
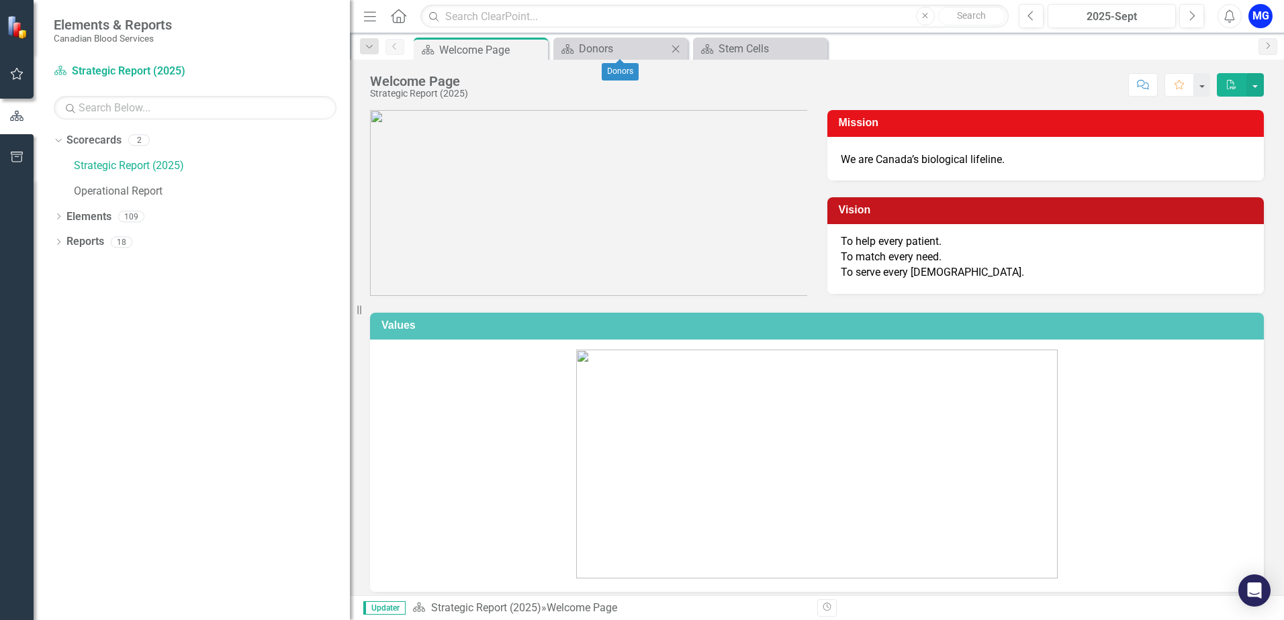
click at [672, 48] on icon "Close" at bounding box center [675, 49] width 13 height 11
click at [606, 41] on div "Stem Cells" at bounding box center [623, 48] width 89 height 17
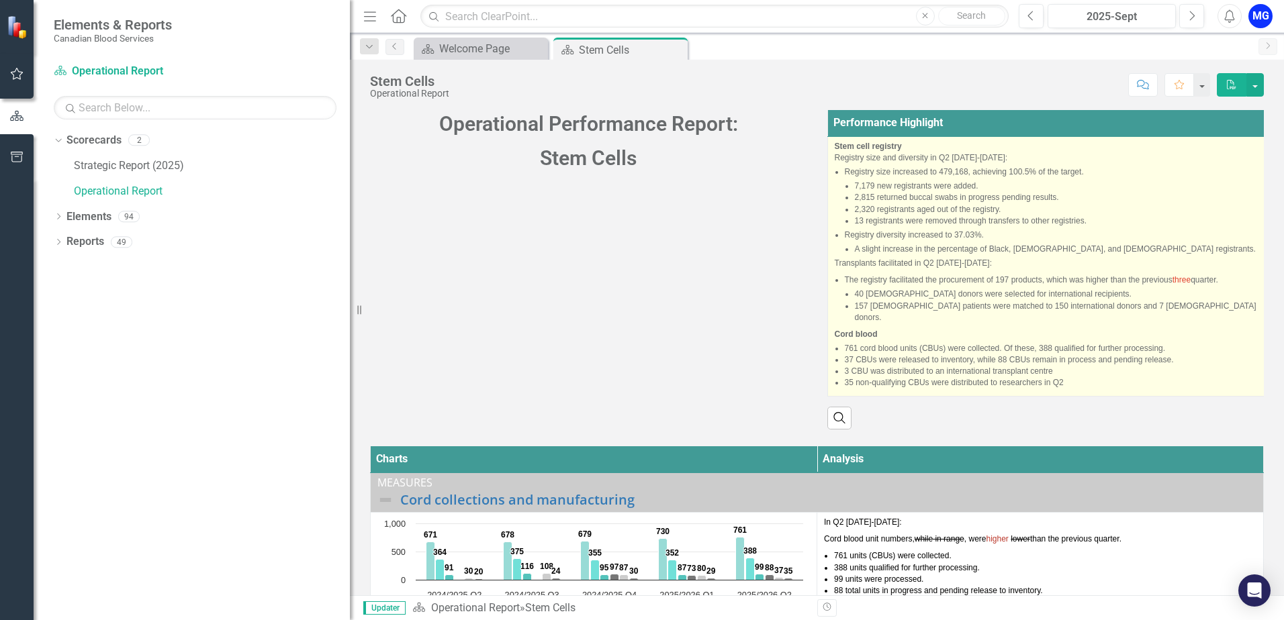
click at [945, 207] on li "2,320 registrants aged out of the registry." at bounding box center [1064, 209] width 418 height 11
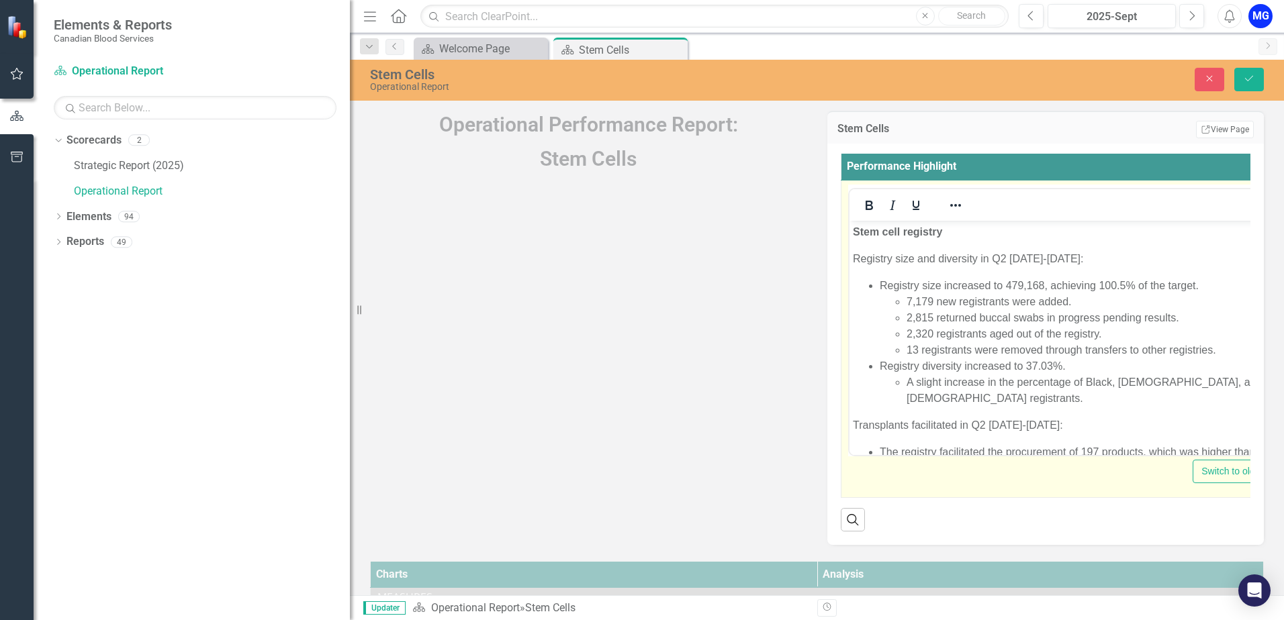
click at [1033, 285] on li "Registry size increased to 479,168, achieving 100.5% of the target. 7,179 new r…" at bounding box center [1082, 318] width 406 height 81
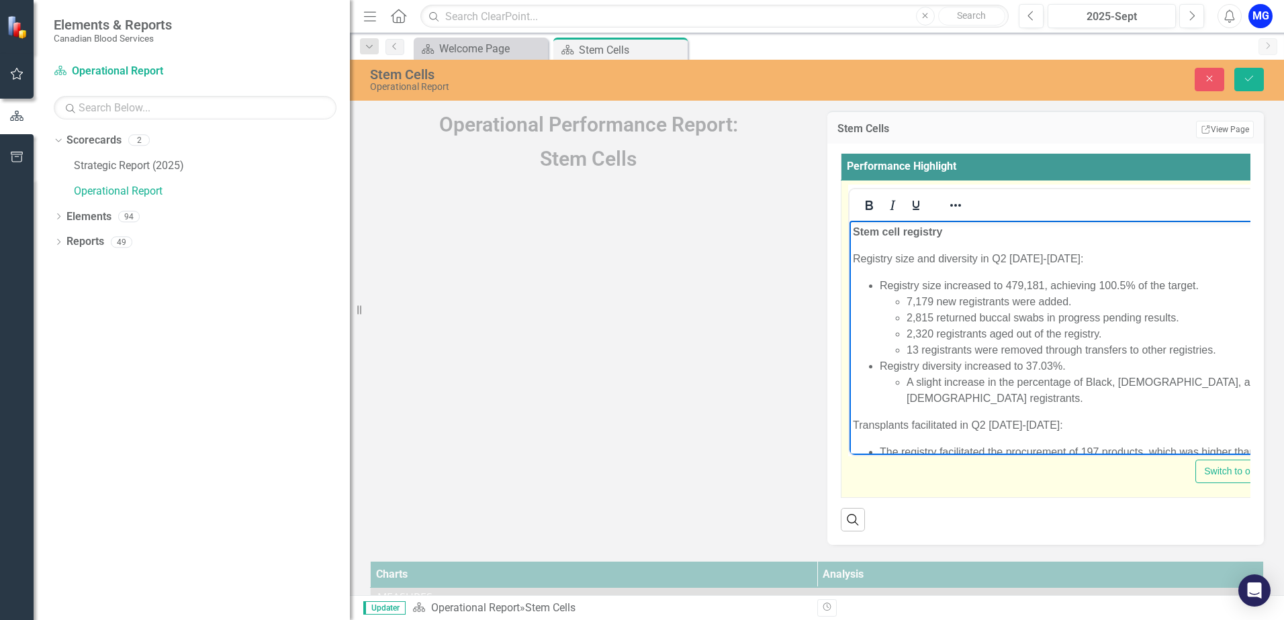
click at [907, 349] on li "13 registrants were removed through transfers to other registries." at bounding box center [1096, 350] width 381 height 16
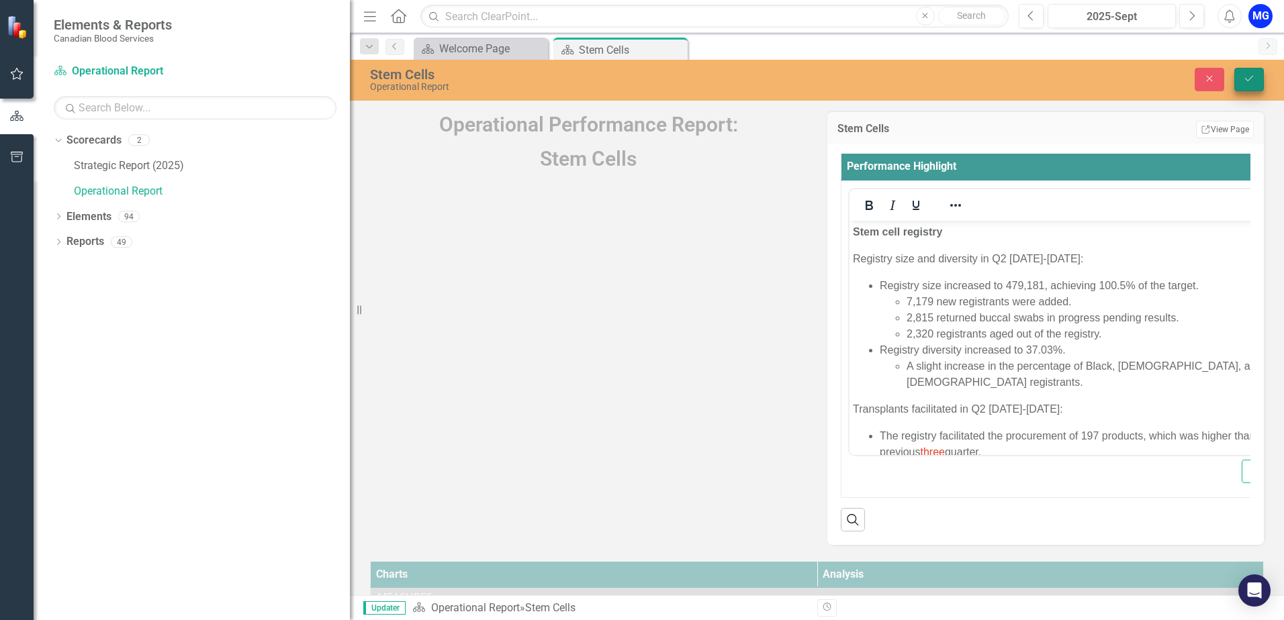
click at [1247, 77] on icon "Save" at bounding box center [1249, 78] width 12 height 9
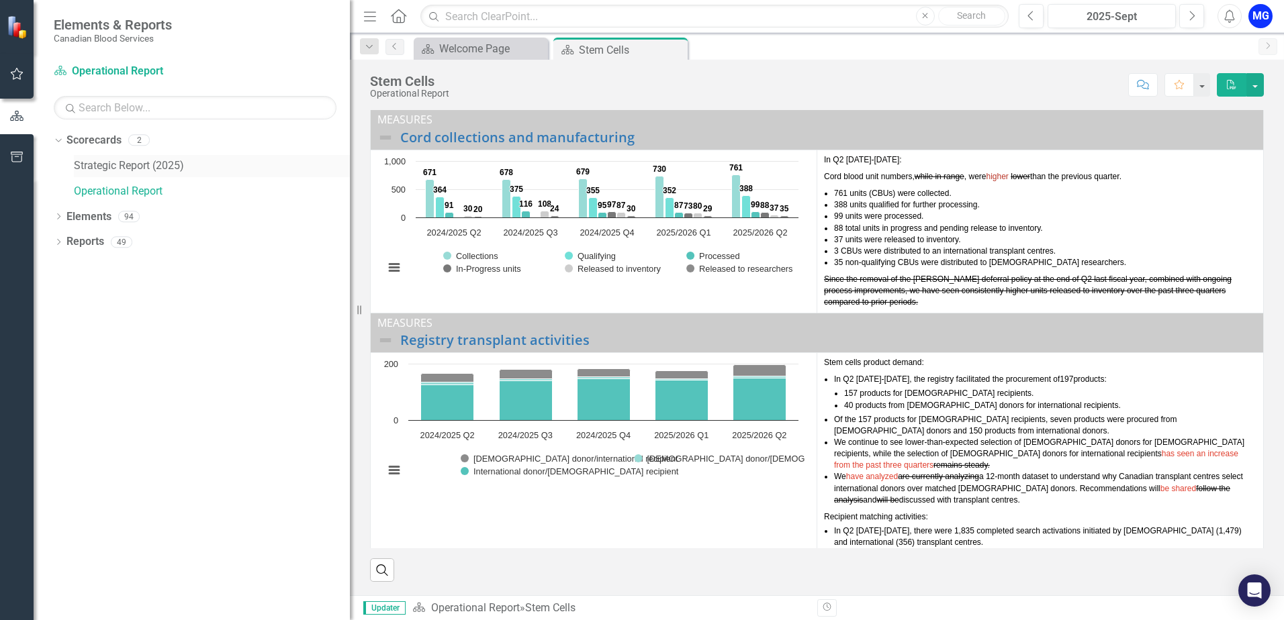
click at [103, 168] on link "Strategic Report (2025)" at bounding box center [212, 165] width 276 height 15
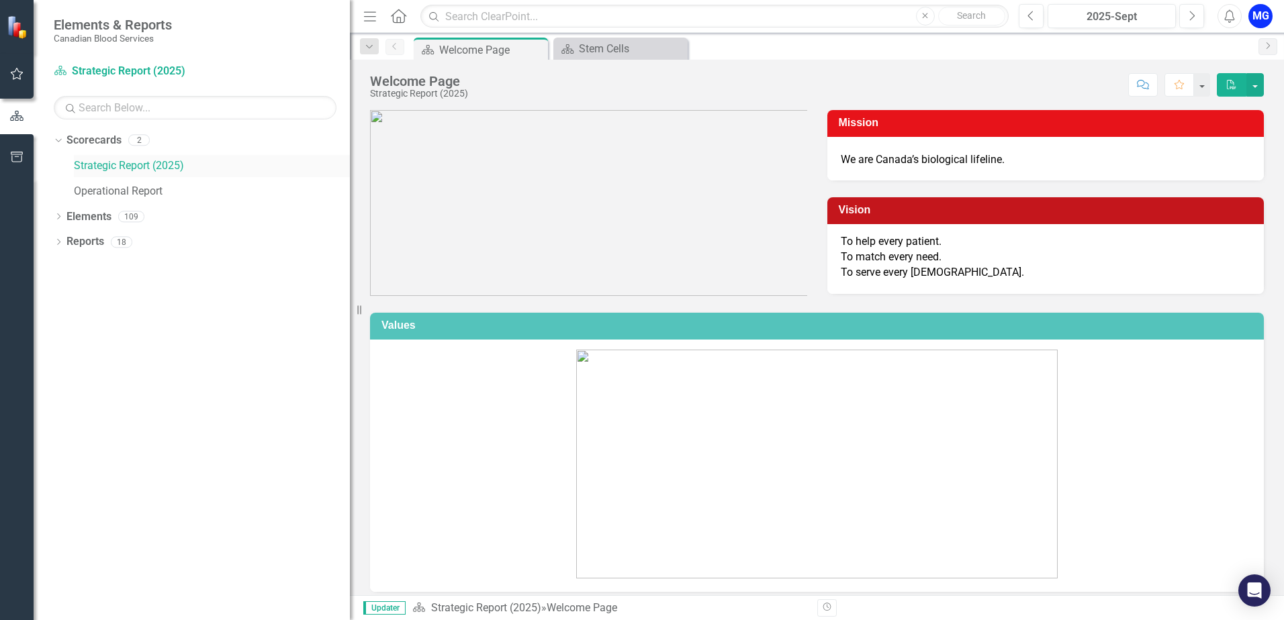
click at [141, 167] on link "Strategic Report (2025)" at bounding box center [212, 165] width 276 height 15
drag, startPoint x: 141, startPoint y: 167, endPoint x: 97, endPoint y: 166, distance: 43.7
click at [97, 166] on link "Strategic Report (2025)" at bounding box center [212, 165] width 276 height 15
click at [60, 213] on div "Dropdown" at bounding box center [58, 218] width 9 height 11
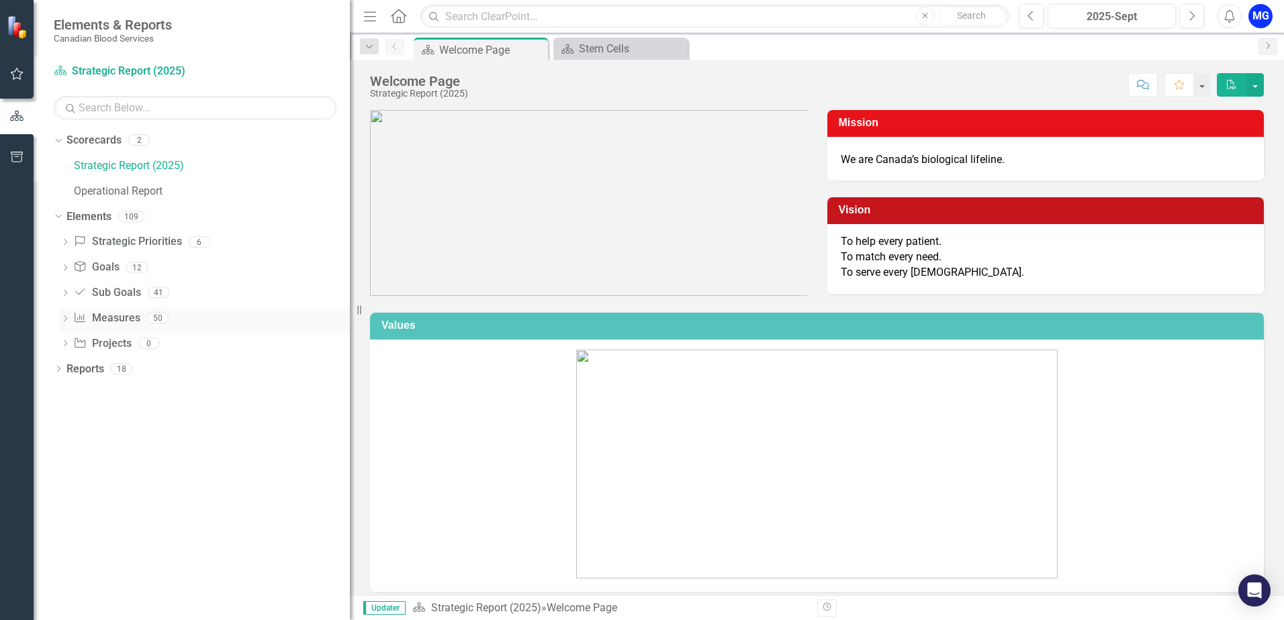
click at [62, 315] on div "Dropdown" at bounding box center [64, 319] width 9 height 11
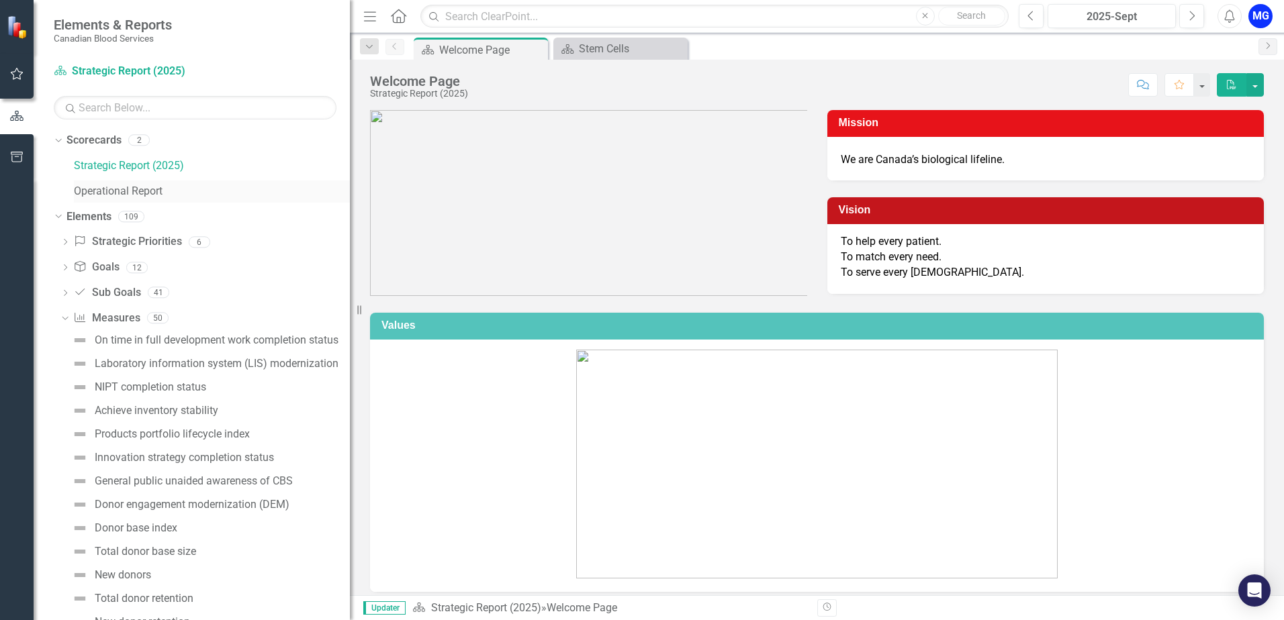
click at [118, 196] on link "Operational Report" at bounding box center [212, 191] width 276 height 15
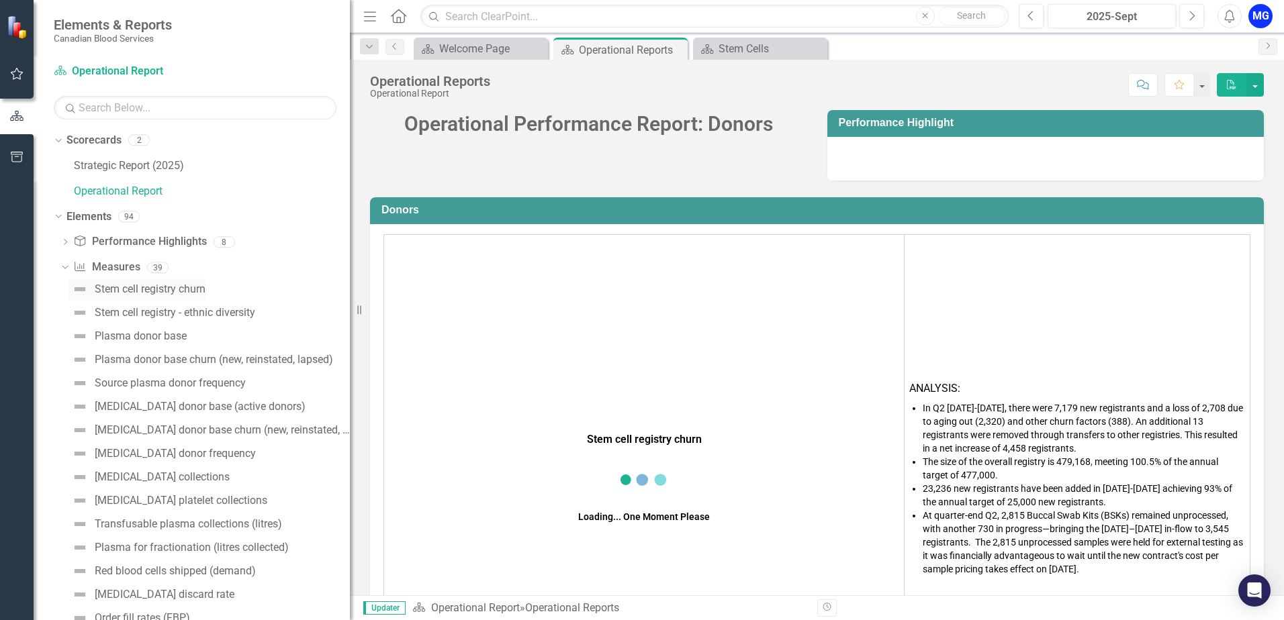
click at [159, 292] on div "Stem cell registry churn" at bounding box center [150, 289] width 111 height 12
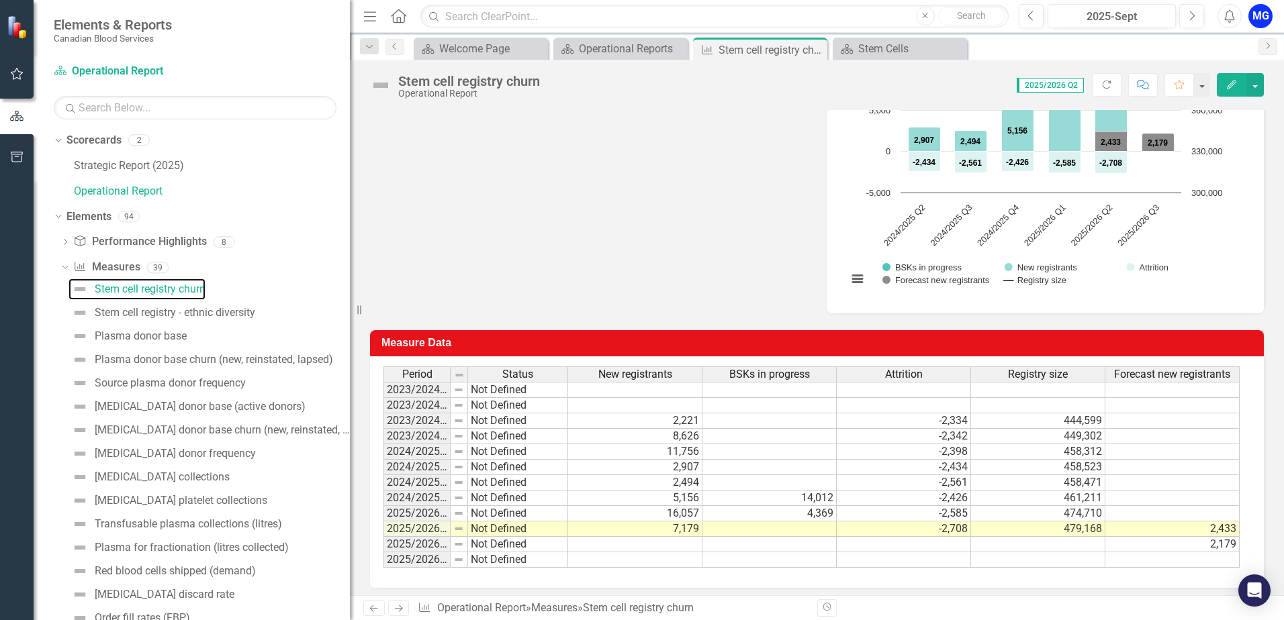
scroll to position [445, 0]
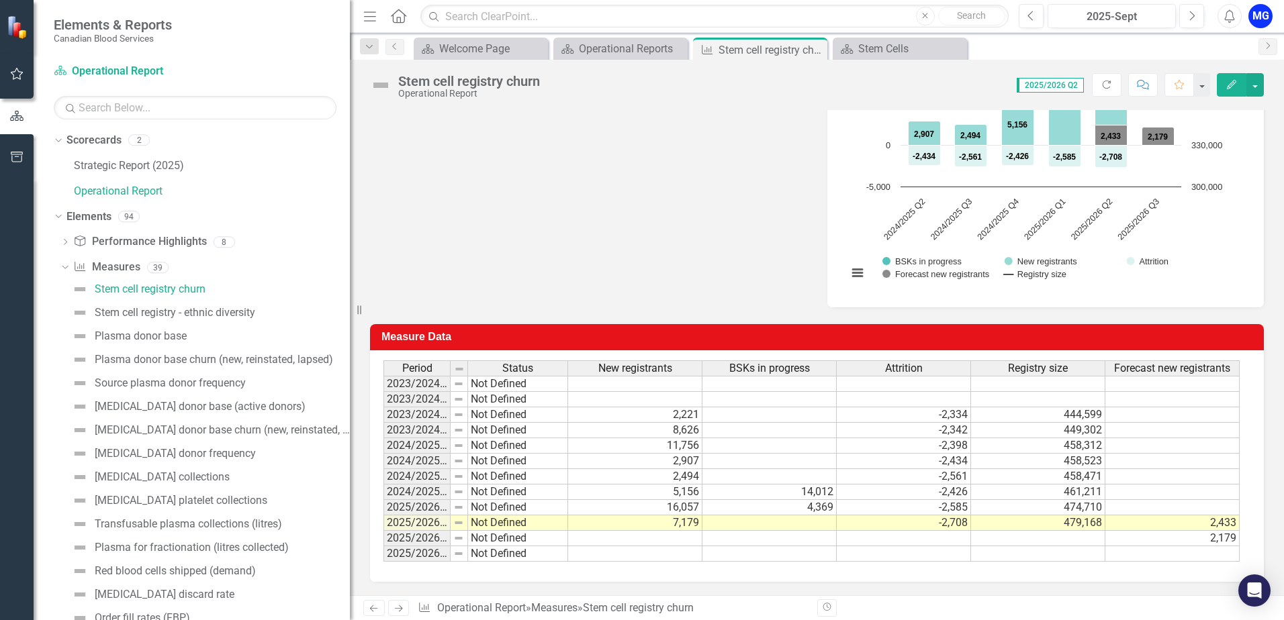
click at [1094, 523] on td "479,168" at bounding box center [1038, 523] width 134 height 15
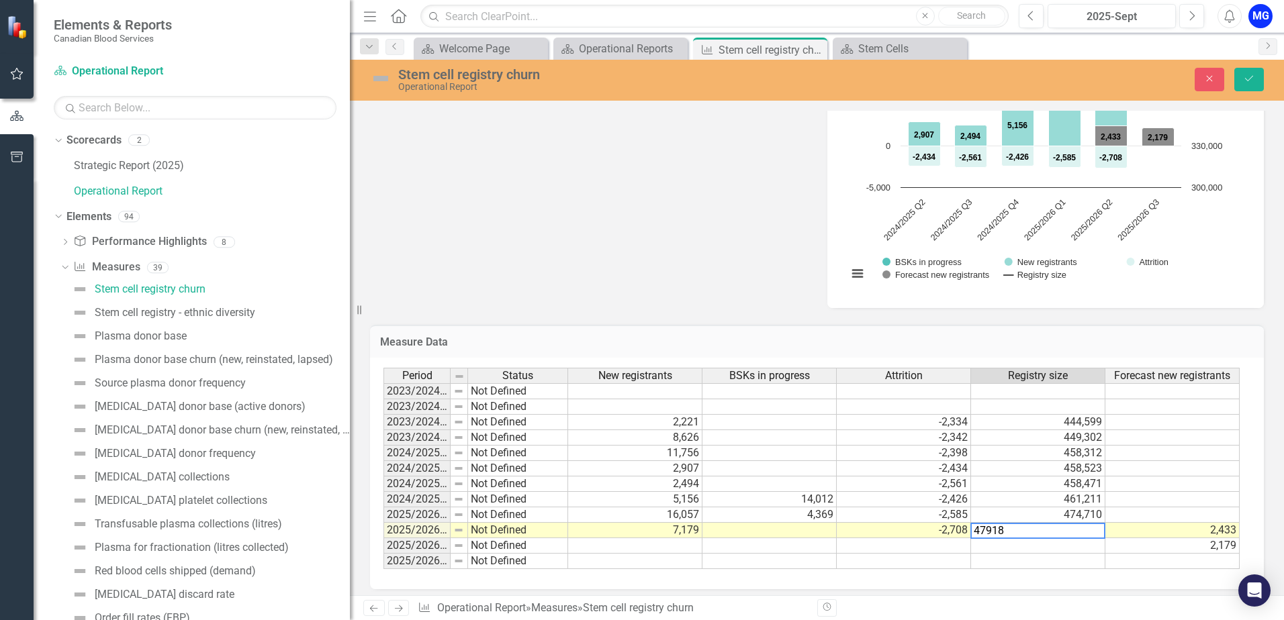
type textarea "479181"
click at [1255, 85] on button "Save" at bounding box center [1249, 80] width 30 height 24
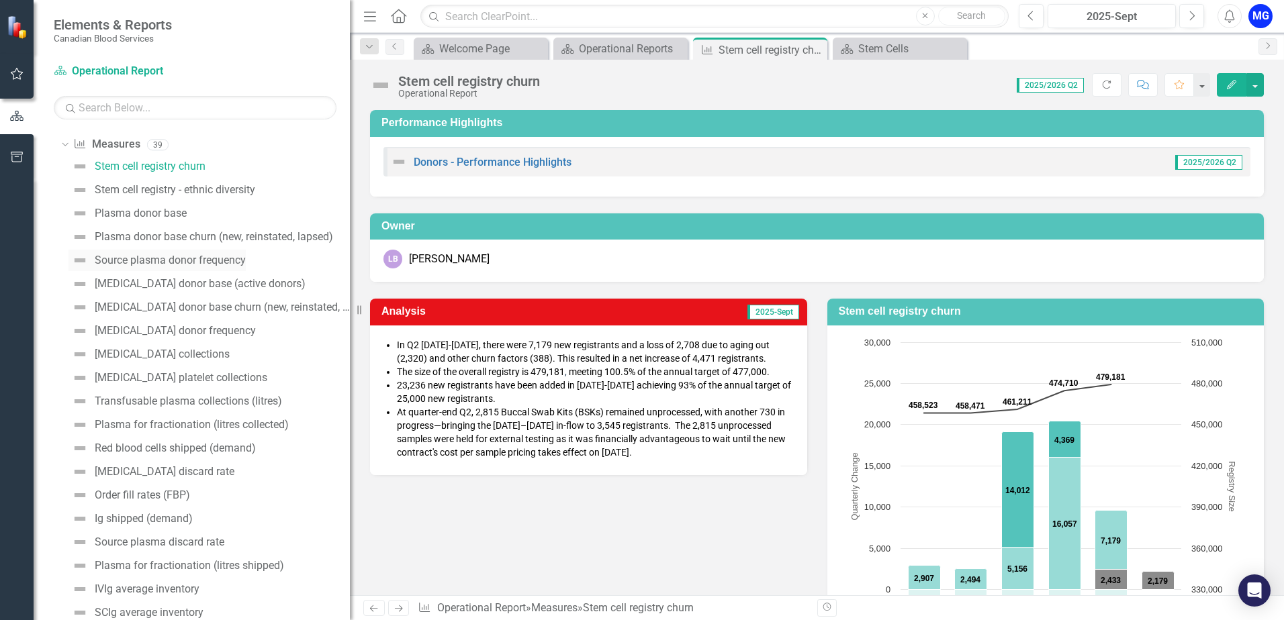
scroll to position [134, 0]
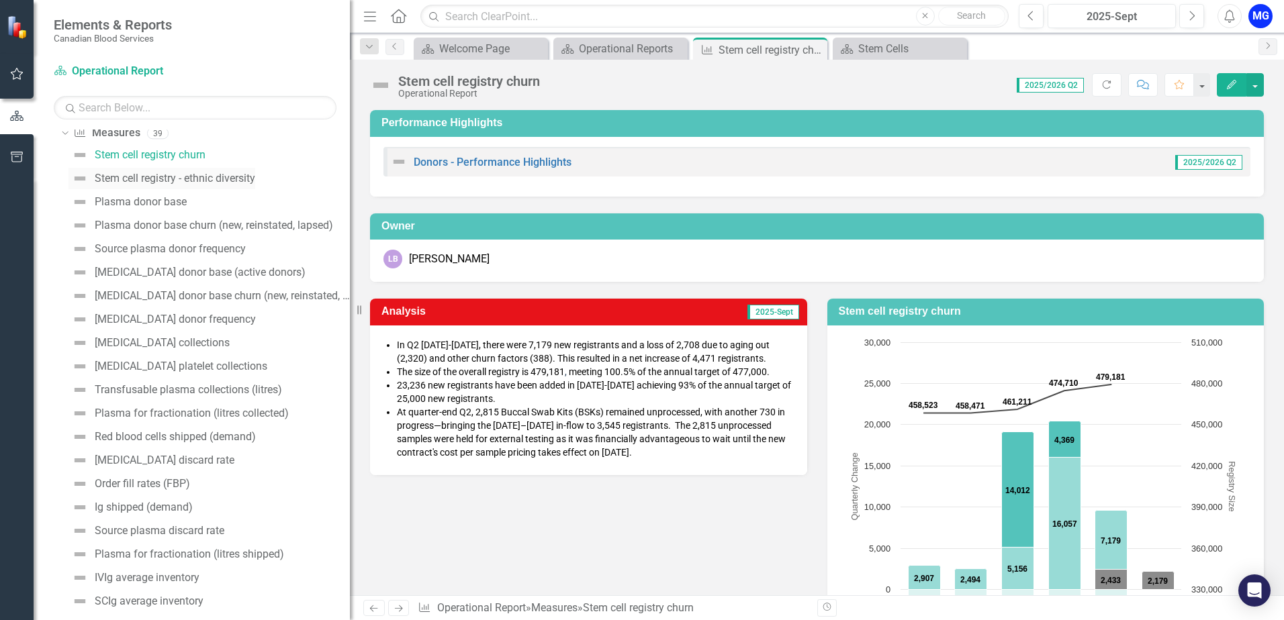
click at [197, 174] on div "Stem cell registry - ethnic diversity" at bounding box center [175, 179] width 160 height 12
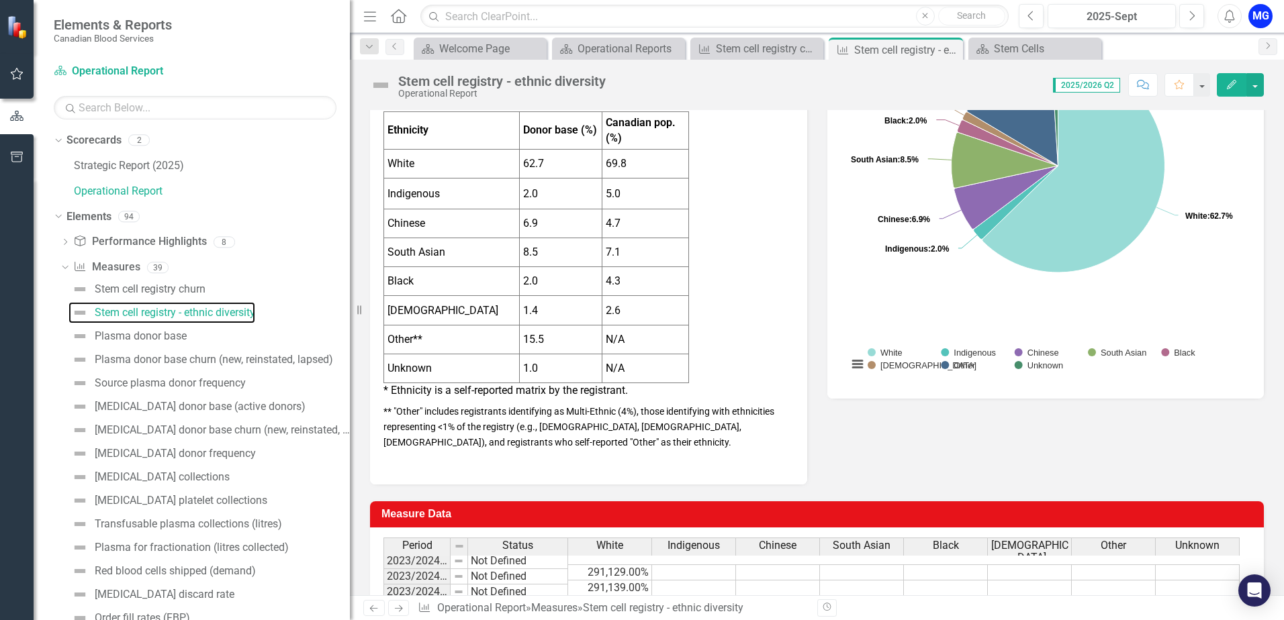
scroll to position [336, 0]
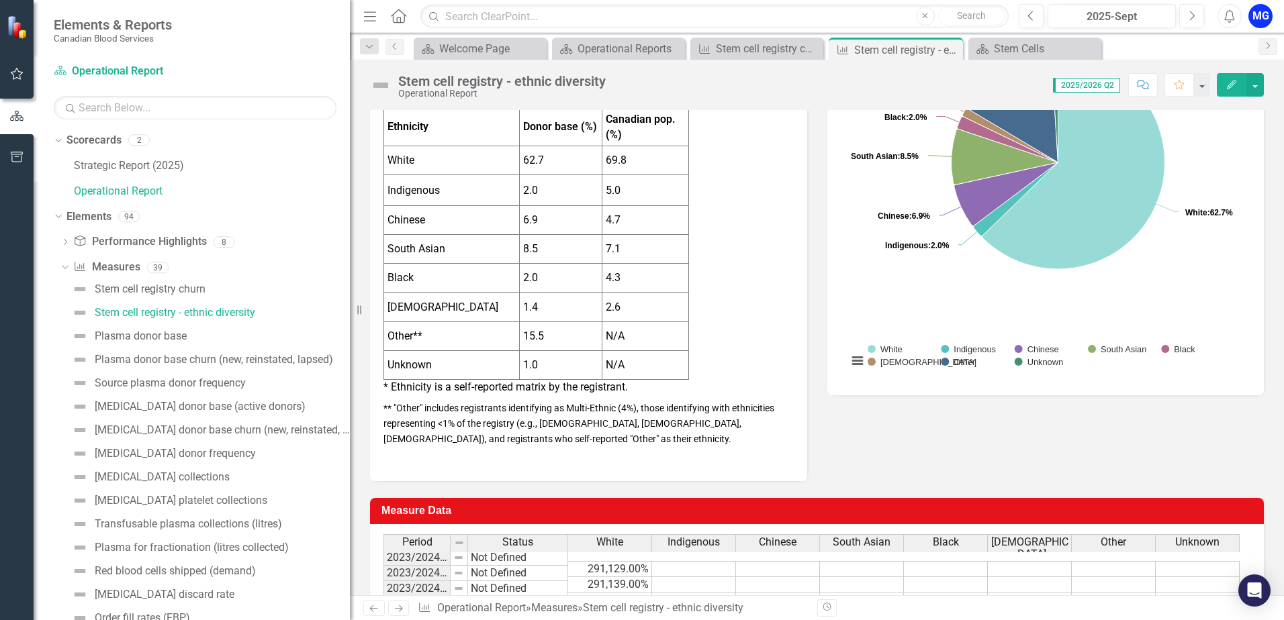
click at [565, 148] on td "62.7" at bounding box center [560, 160] width 83 height 29
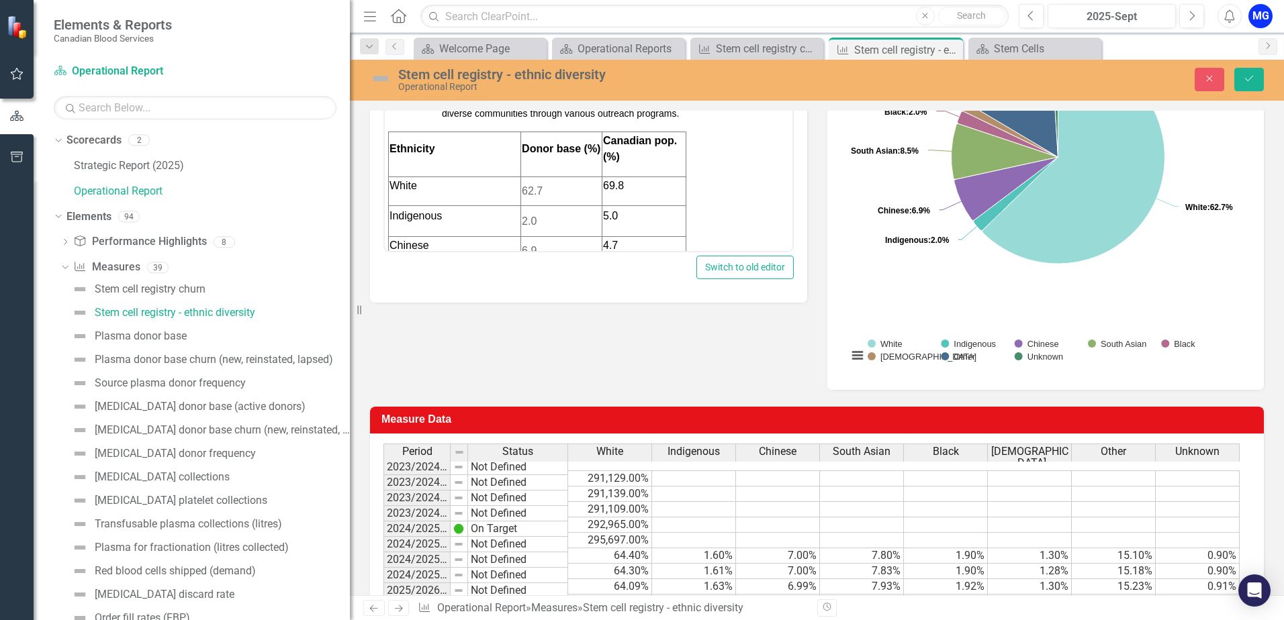
scroll to position [0, 0]
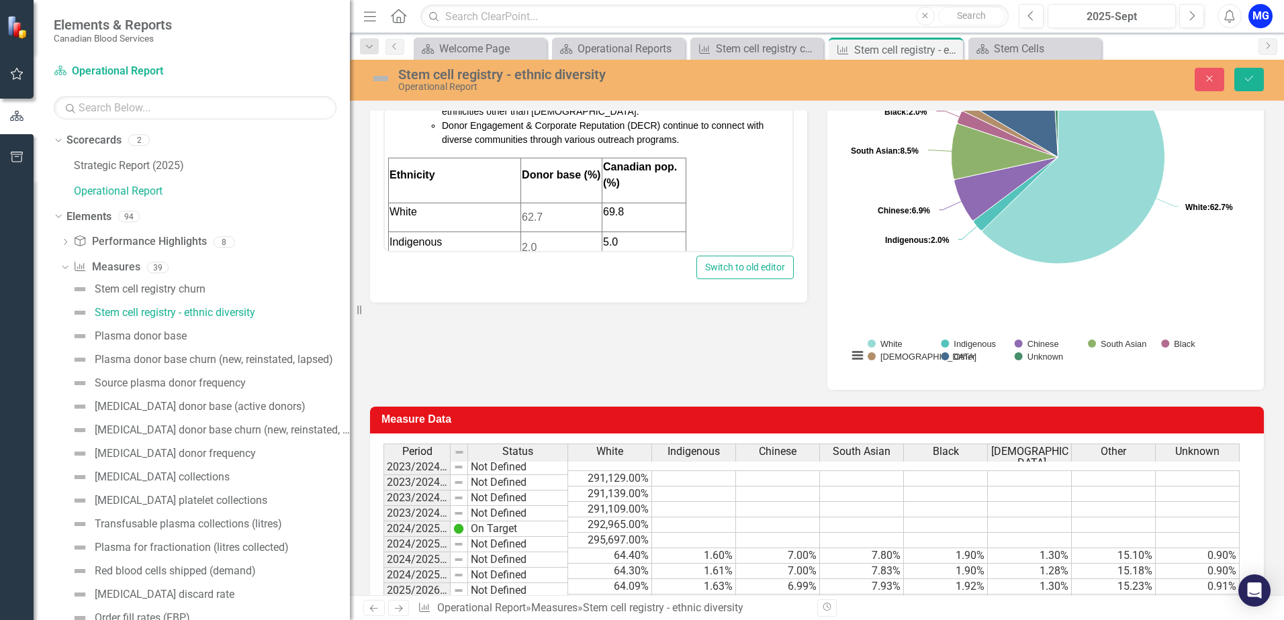
click at [571, 218] on td "62.7" at bounding box center [561, 217] width 81 height 29
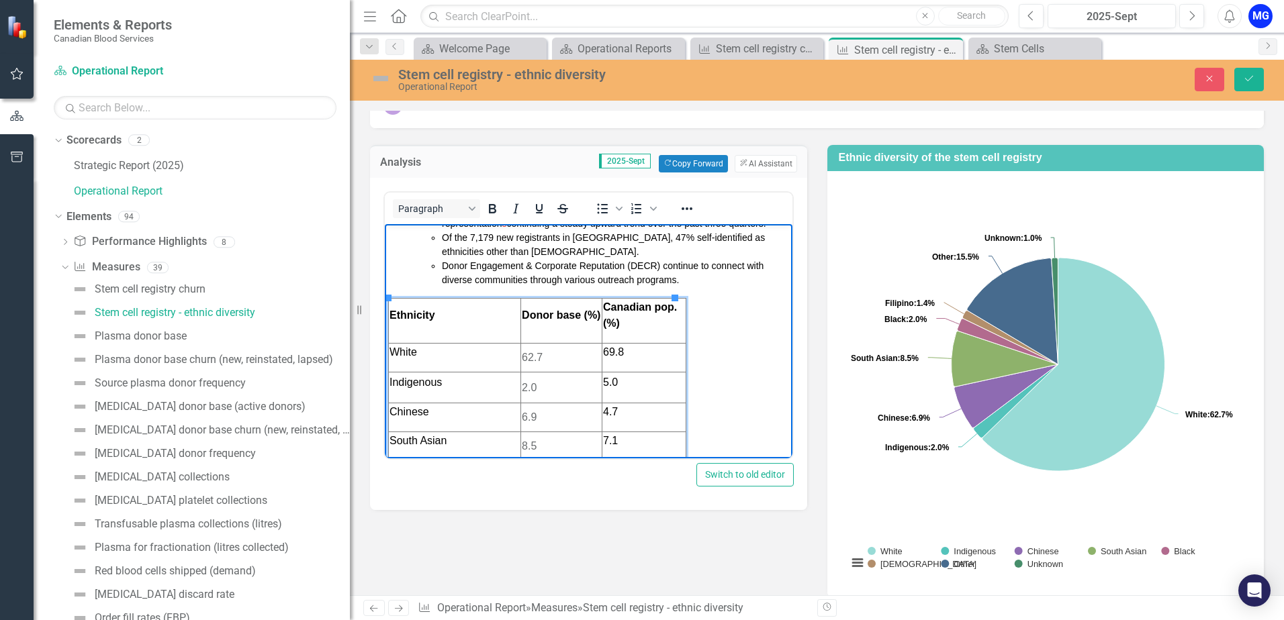
scroll to position [134, 0]
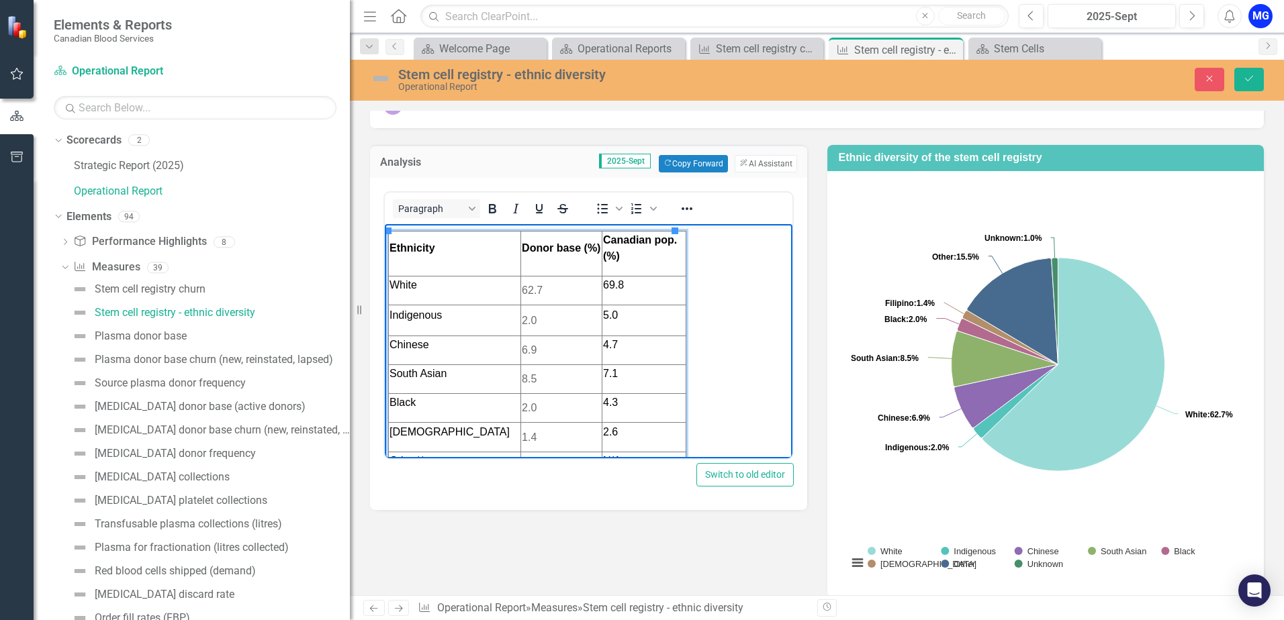
click at [561, 301] on td "62.7" at bounding box center [561, 290] width 81 height 29
click at [1208, 75] on icon "Close" at bounding box center [1209, 78] width 12 height 9
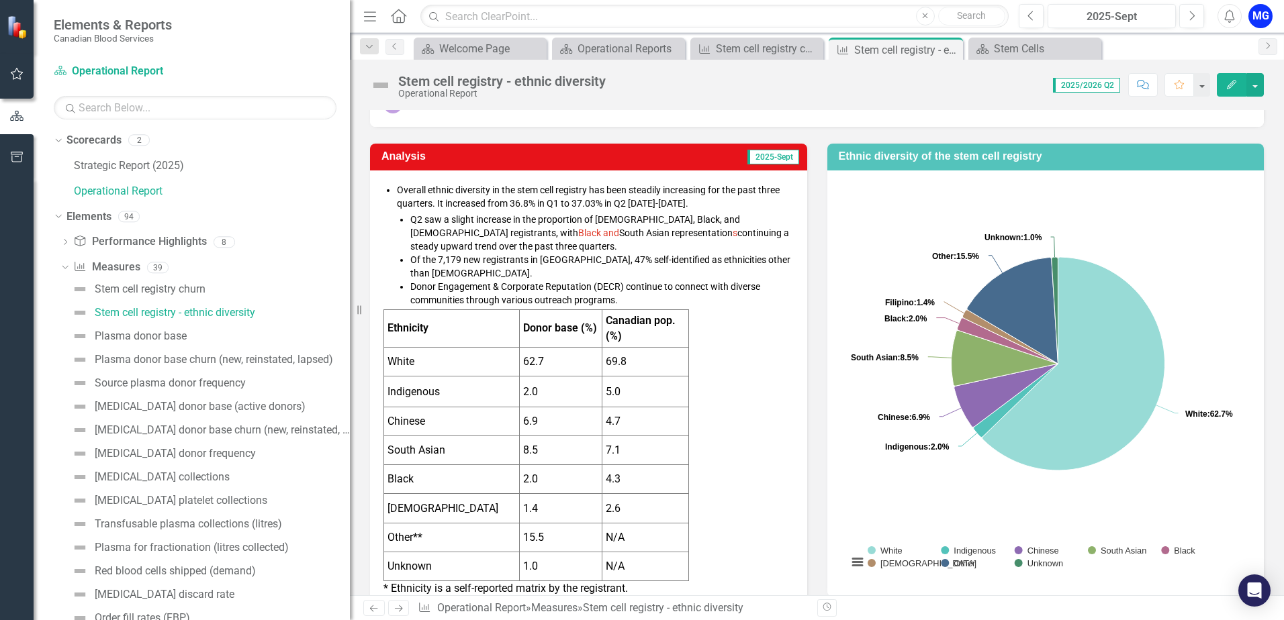
click at [523, 213] on li "Q2 saw a slight increase in the proportion of [DEMOGRAPHIC_DATA], Black, and [D…" at bounding box center [601, 233] width 383 height 40
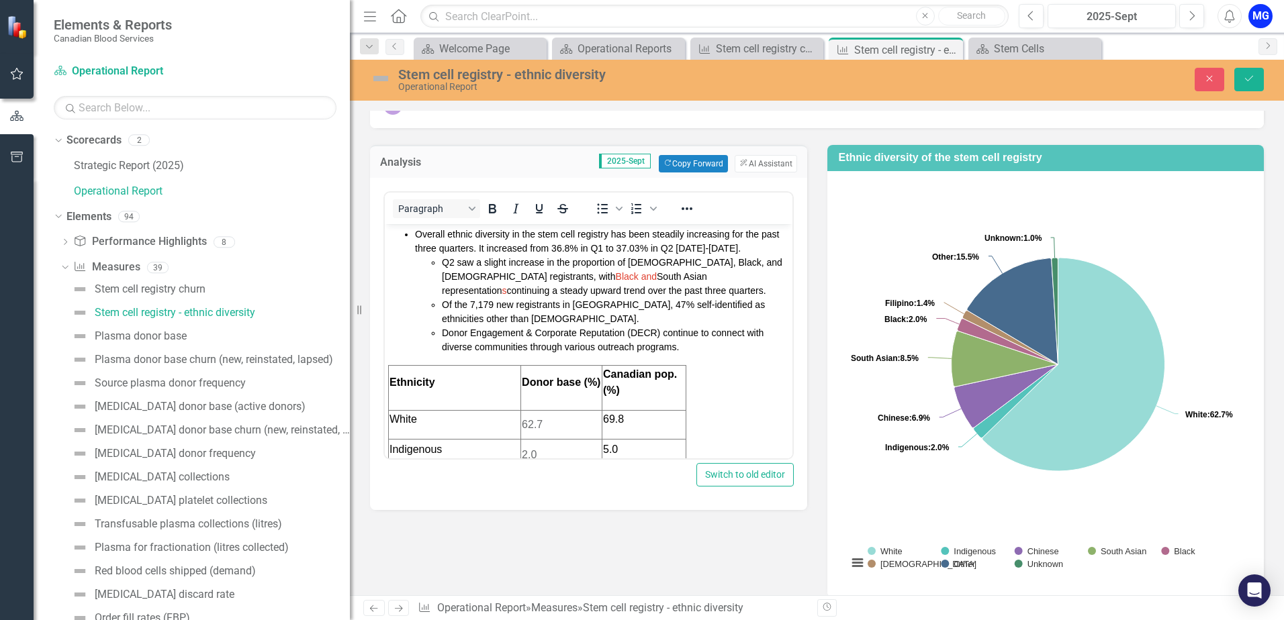
scroll to position [0, 0]
click at [647, 249] on span "Overall ethnic diversity in the stem cell registry has been steadily increasing…" at bounding box center [597, 240] width 364 height 25
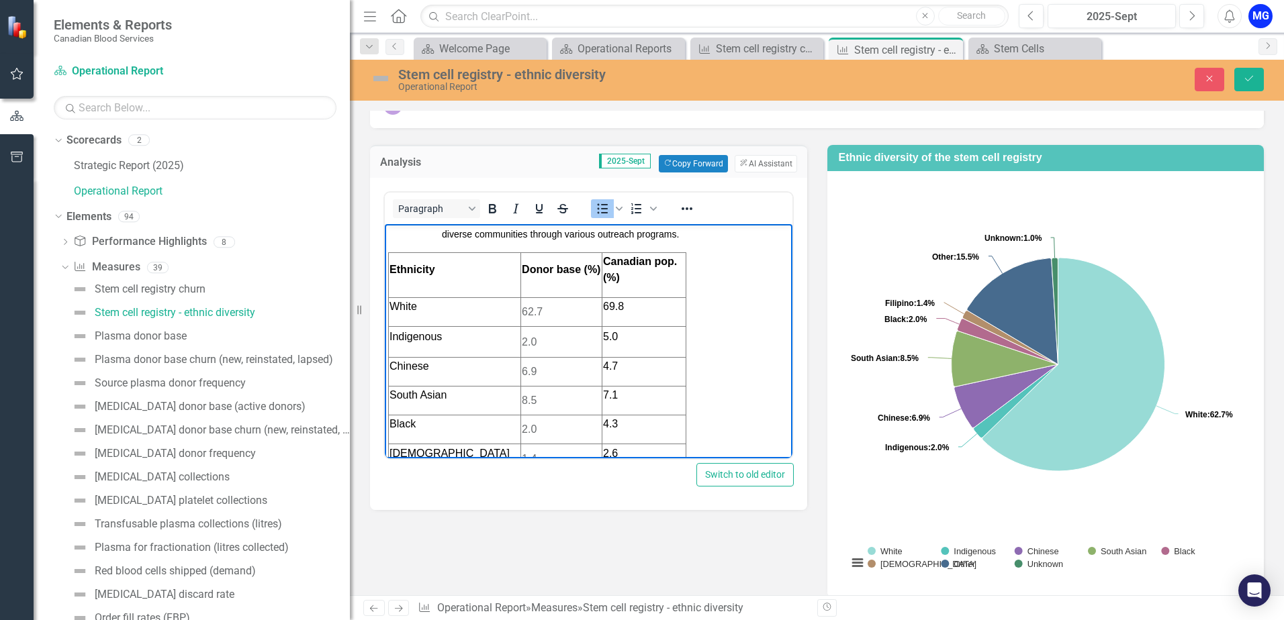
scroll to position [134, 0]
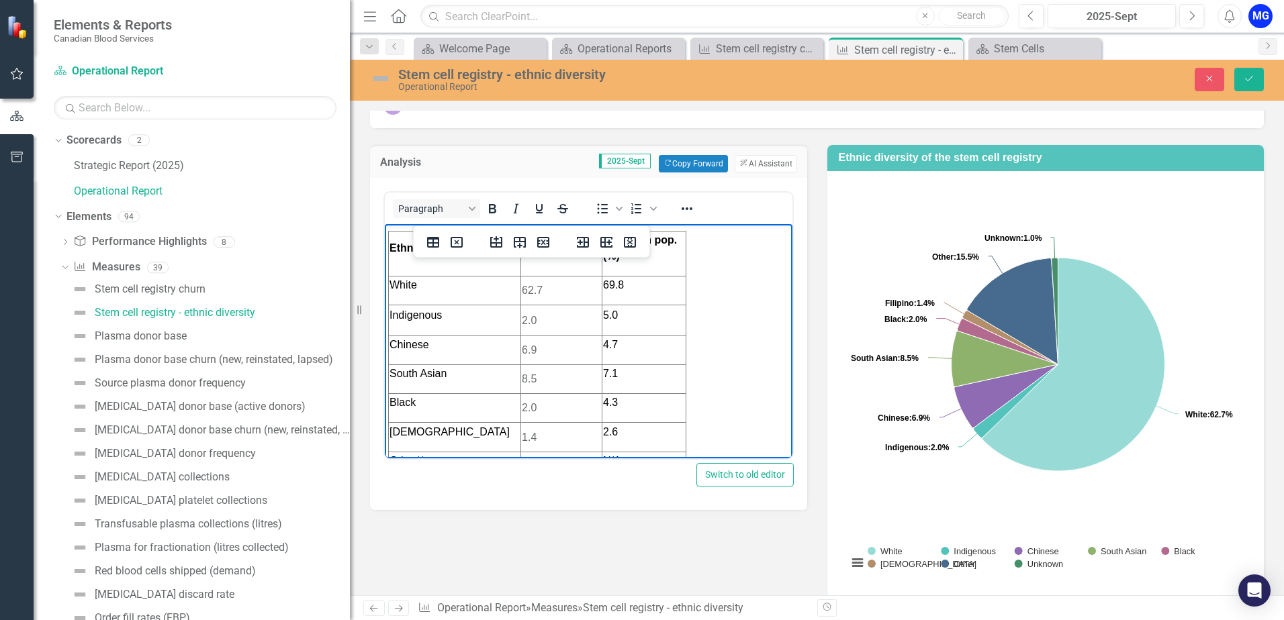
click at [551, 291] on td "62.7" at bounding box center [561, 290] width 81 height 29
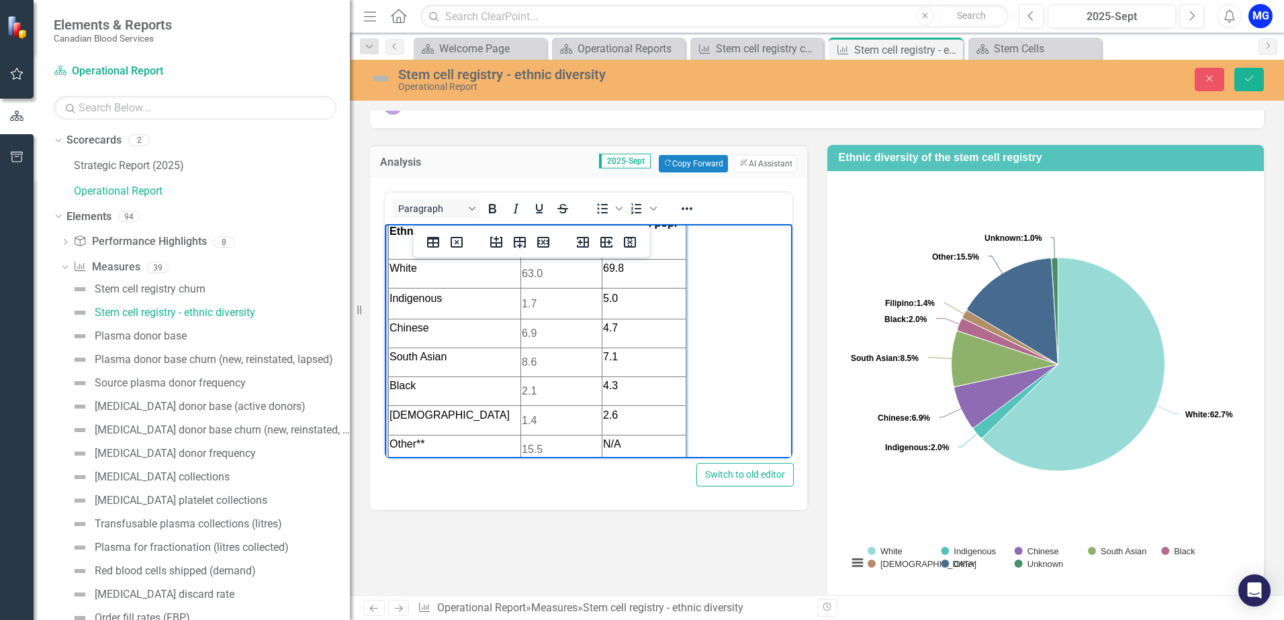
scroll to position [179, 0]
click at [566, 415] on td "15.5" at bounding box center [561, 421] width 81 height 29
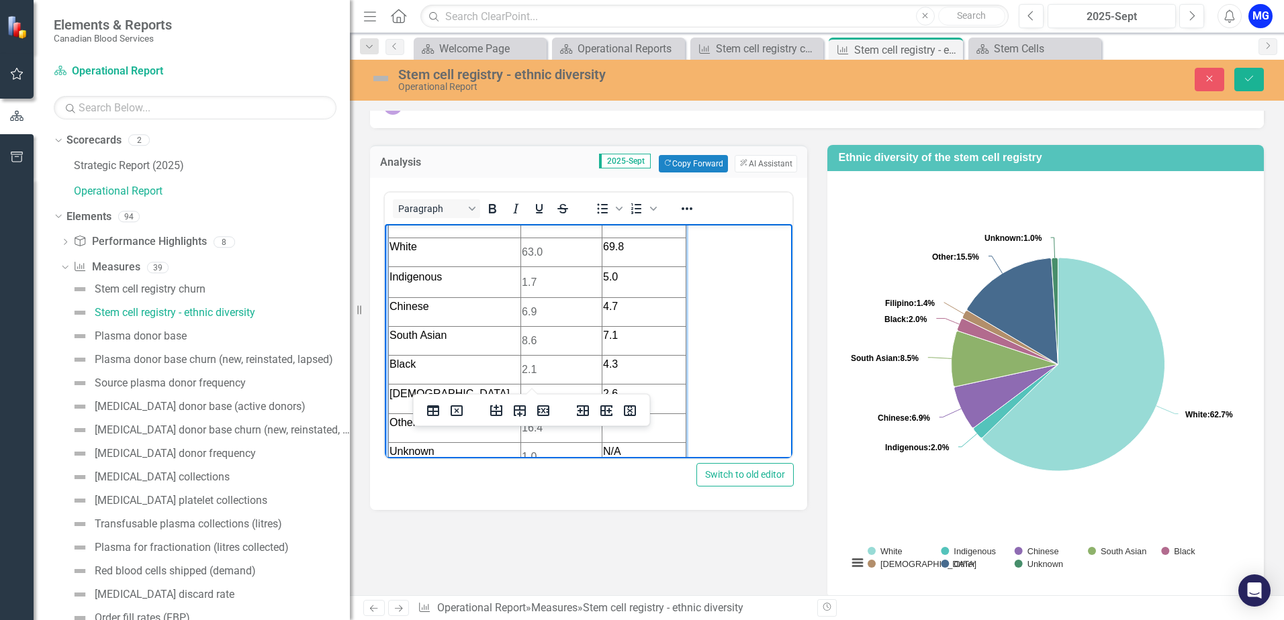
scroll to position [302, 0]
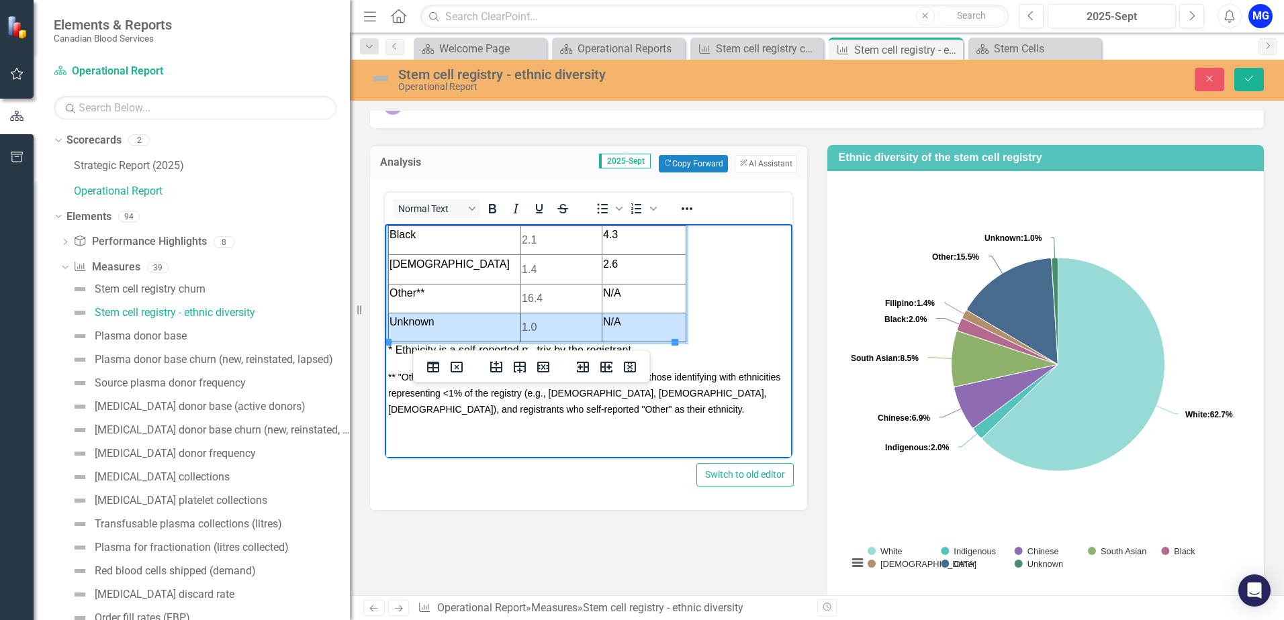
drag, startPoint x: 488, startPoint y: 325, endPoint x: 645, endPoint y: 326, distance: 156.5
click at [645, 326] on tr "Unknown 1.0 N/A" at bounding box center [537, 327] width 297 height 29
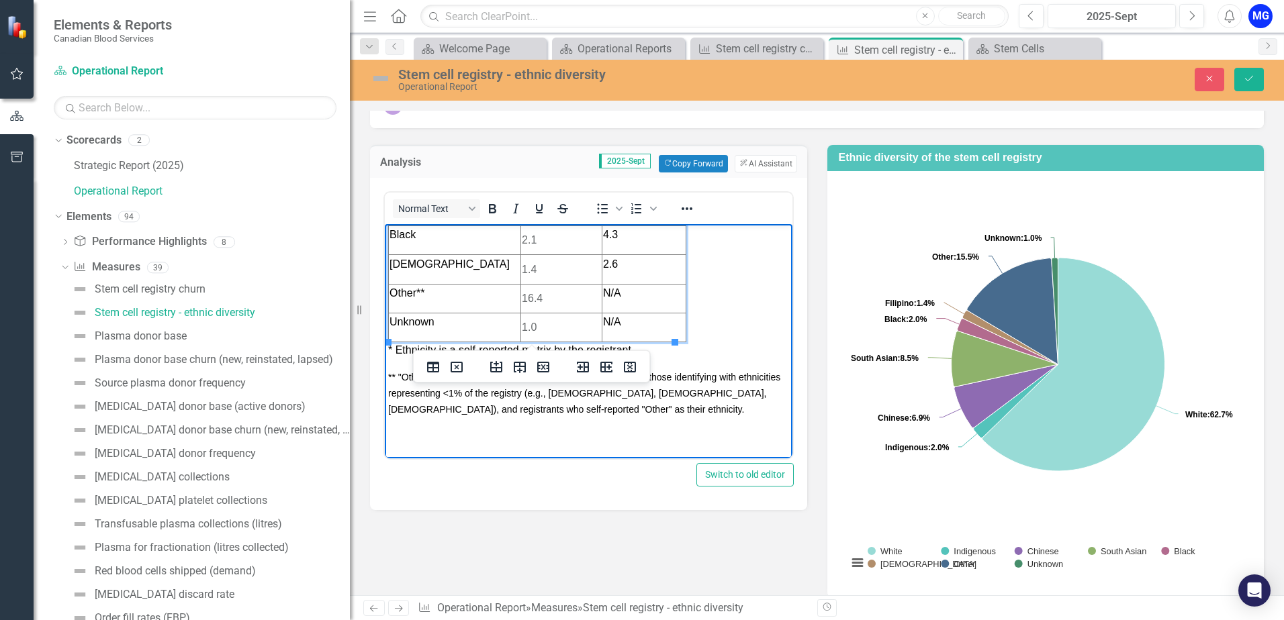
drag, startPoint x: 645, startPoint y: 326, endPoint x: 619, endPoint y: 322, distance: 25.8
click at [619, 322] on td "N/A" at bounding box center [644, 327] width 84 height 29
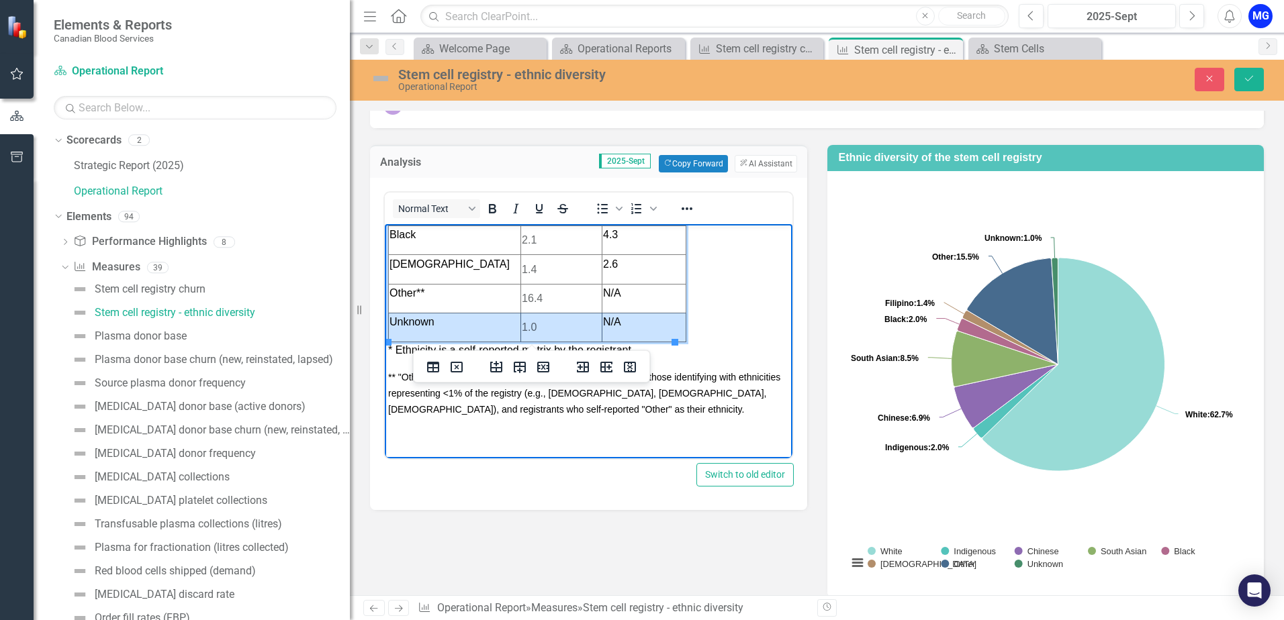
drag, startPoint x: 444, startPoint y: 323, endPoint x: 623, endPoint y: 317, distance: 179.4
click at [623, 317] on tr "Unknown 1.0 N/A" at bounding box center [537, 327] width 297 height 29
drag, startPoint x: 619, startPoint y: 341, endPoint x: 625, endPoint y: 310, distance: 31.4
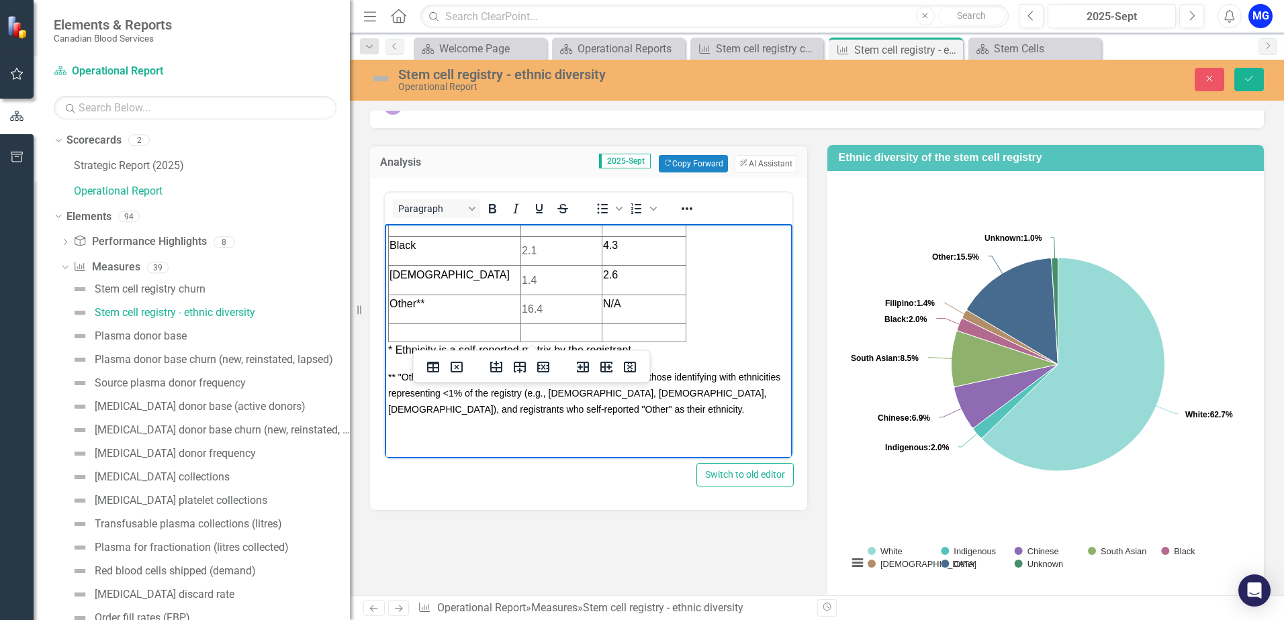
click at [714, 326] on body "Overall ethnic diversity in the stem cell registry has been steadily increasing…" at bounding box center [589, 195] width 408 height 526
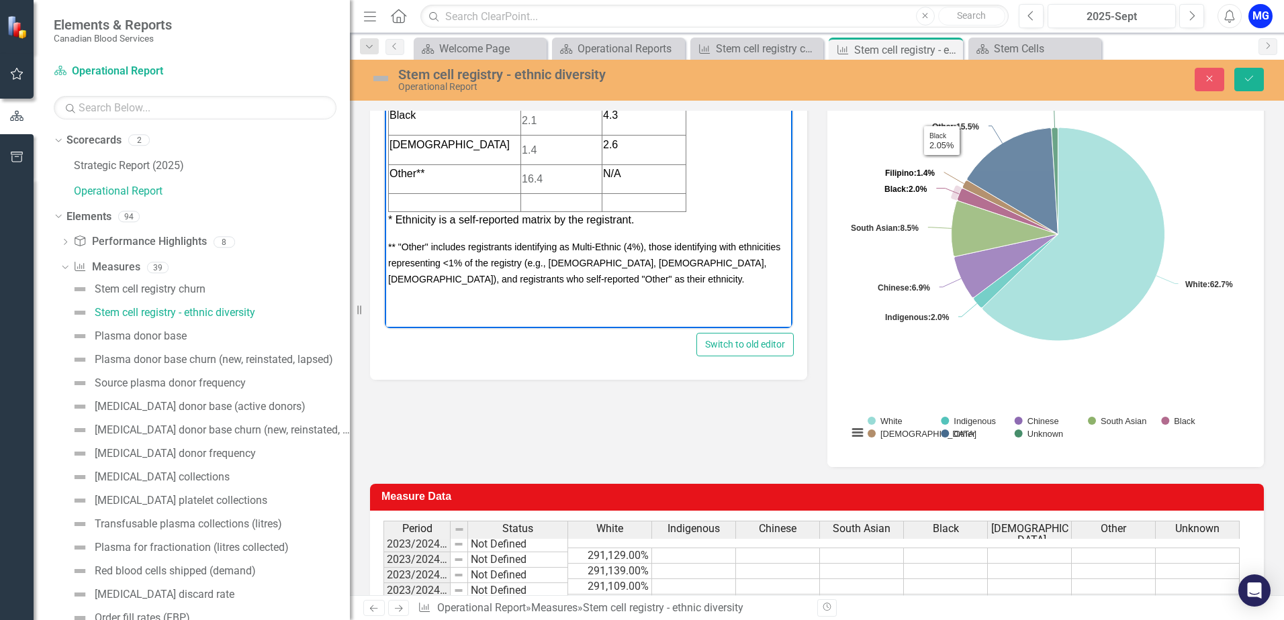
scroll to position [424, 0]
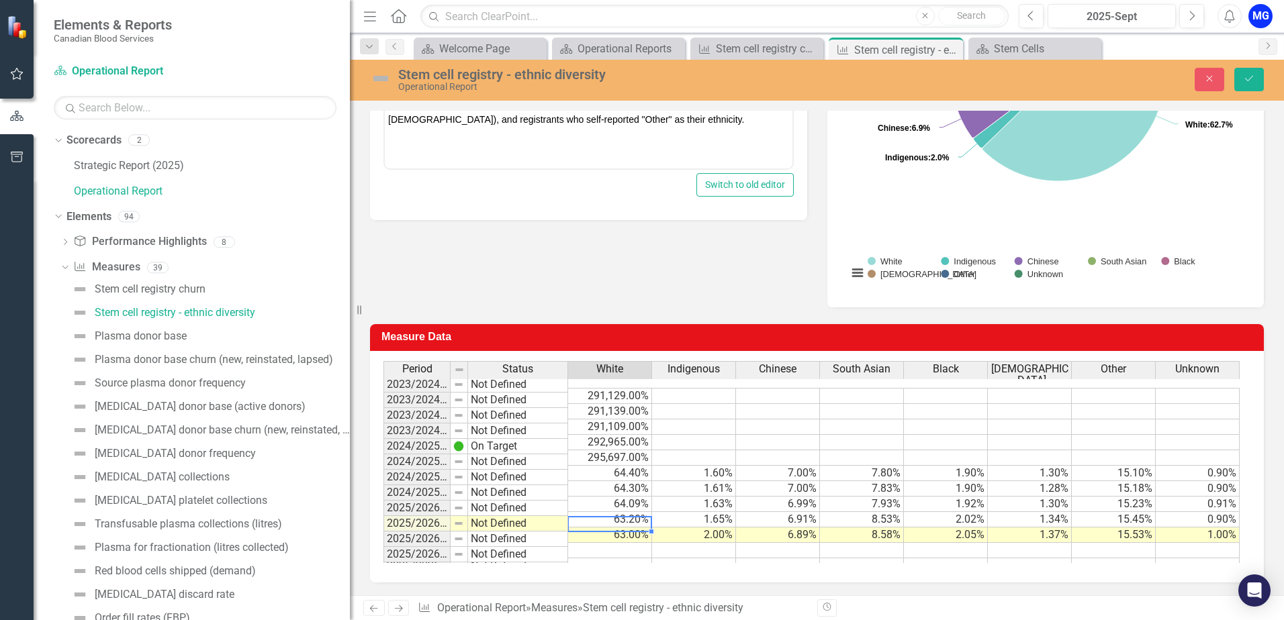
click at [612, 528] on td "63.00%" at bounding box center [610, 535] width 84 height 15
click at [777, 528] on td "6.89%" at bounding box center [778, 535] width 84 height 15
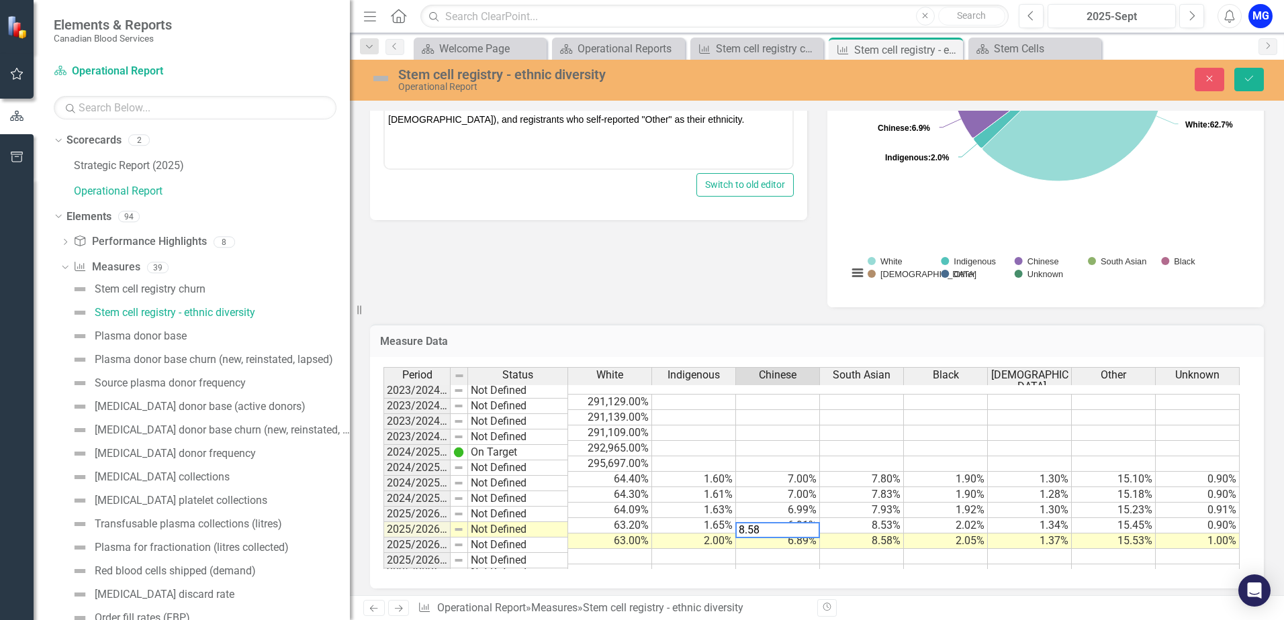
click at [888, 534] on td "8.58%" at bounding box center [862, 541] width 84 height 15
click at [952, 534] on td "2.05%" at bounding box center [946, 541] width 84 height 15
type textarea "0.00"
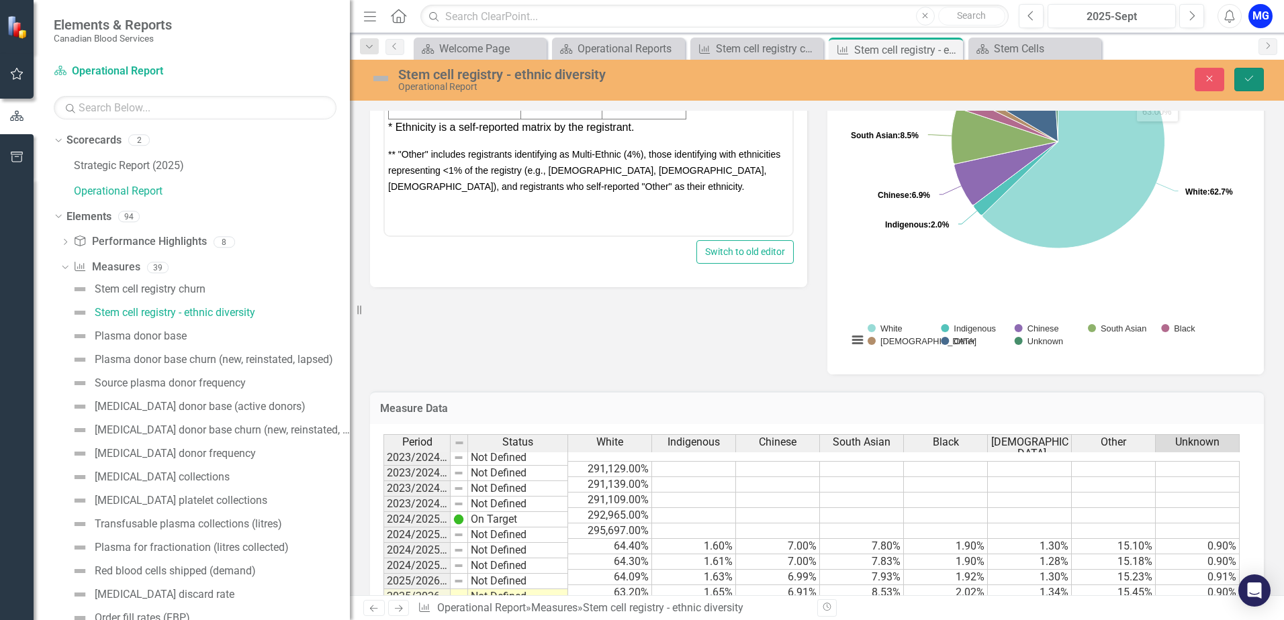
click at [1241, 79] on button "Save" at bounding box center [1249, 80] width 30 height 24
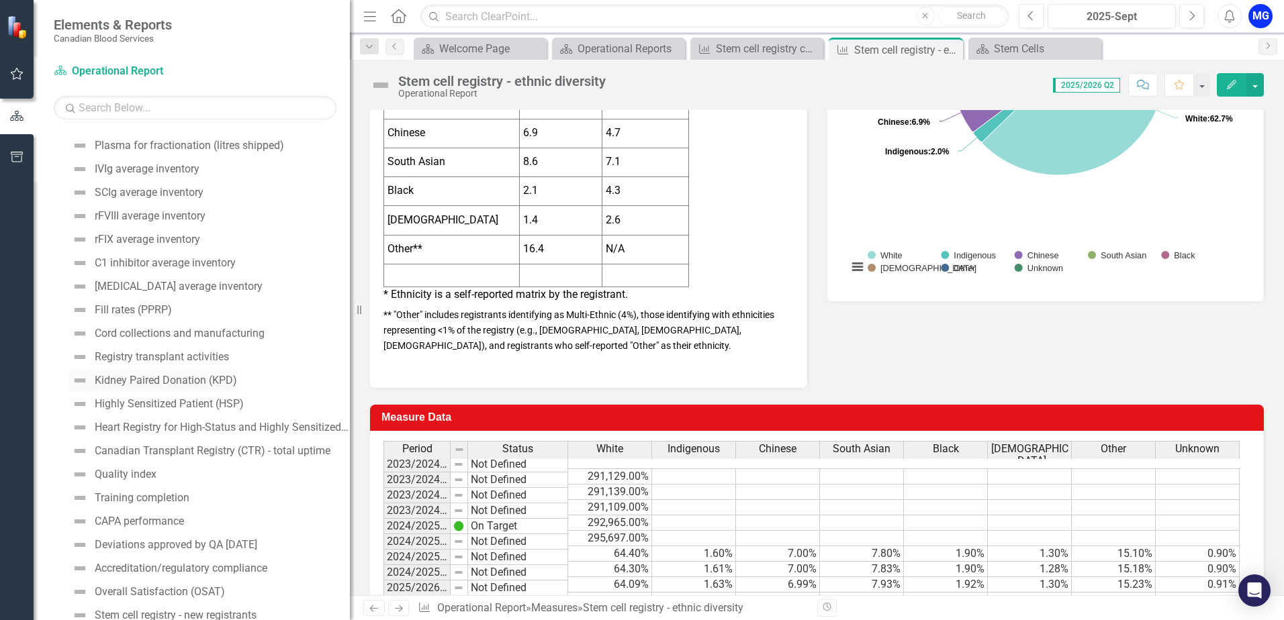
scroll to position [604, 0]
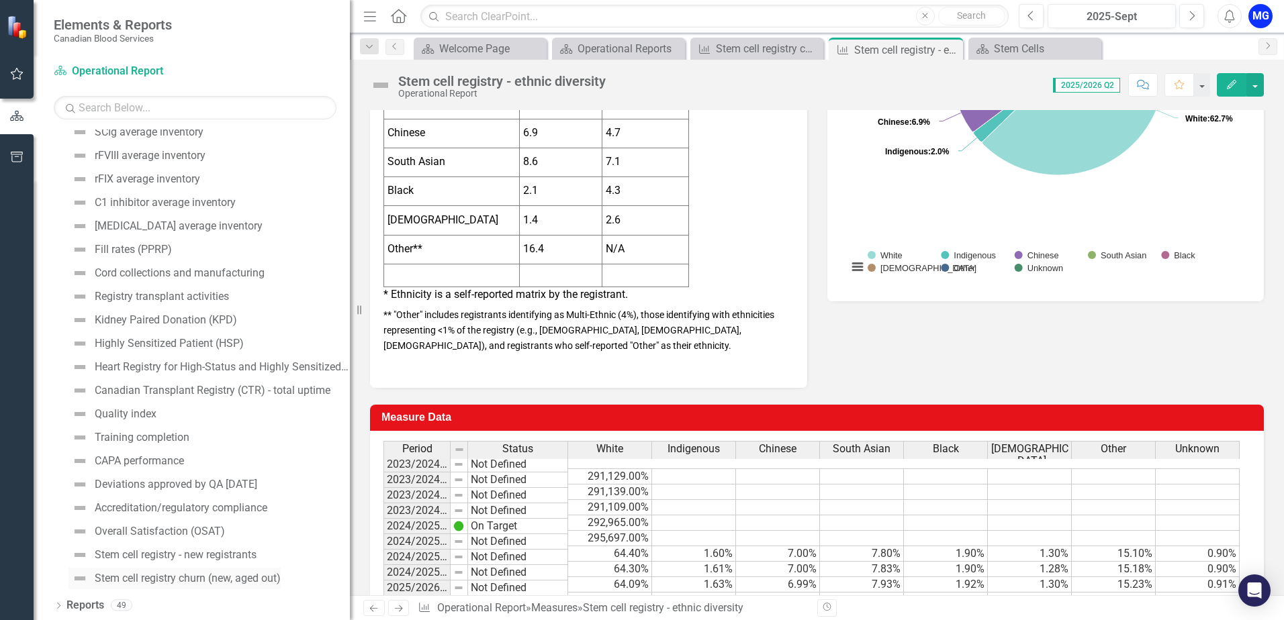
click at [198, 577] on div "Stem cell registry churn (new, aged out)" at bounding box center [188, 579] width 186 height 12
